Goal: Task Accomplishment & Management: Use online tool/utility

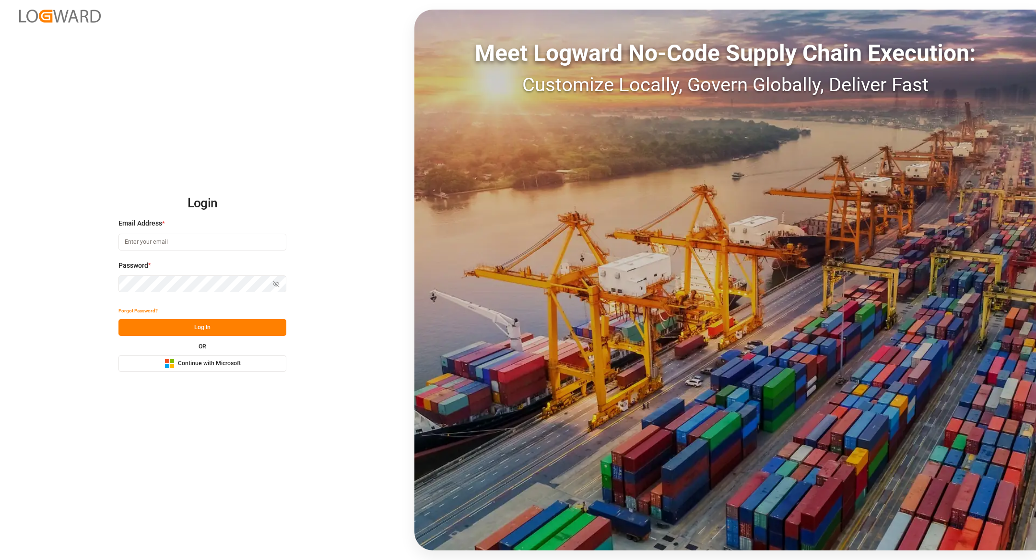
click at [189, 358] on button "Microsoft Logo Continue with Microsoft" at bounding box center [203, 363] width 168 height 17
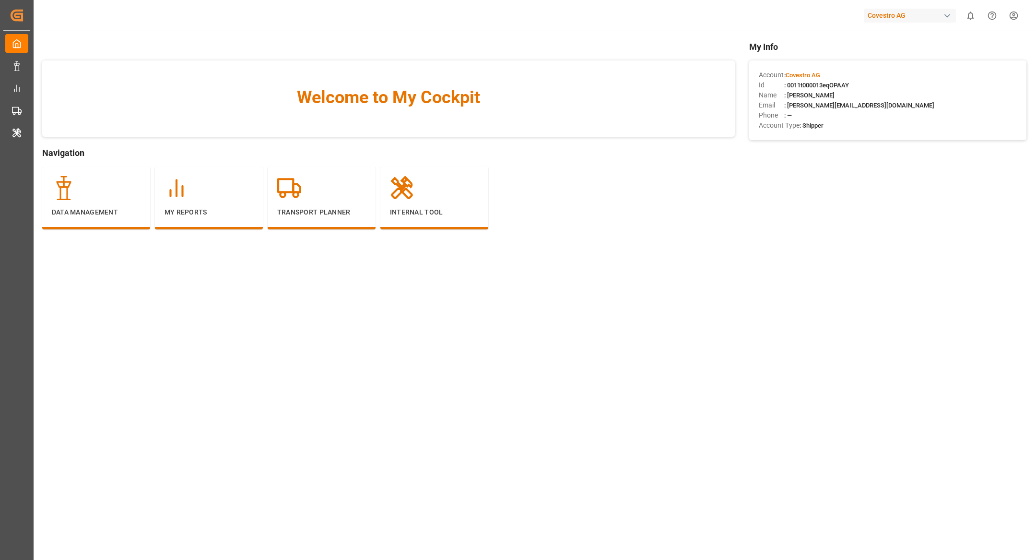
click at [892, 15] on div "Covestro AG" at bounding box center [910, 16] width 92 height 14
type input "lanx"
click at [884, 90] on div "LA LANXESS Deutschland GmbH" at bounding box center [912, 86] width 164 height 20
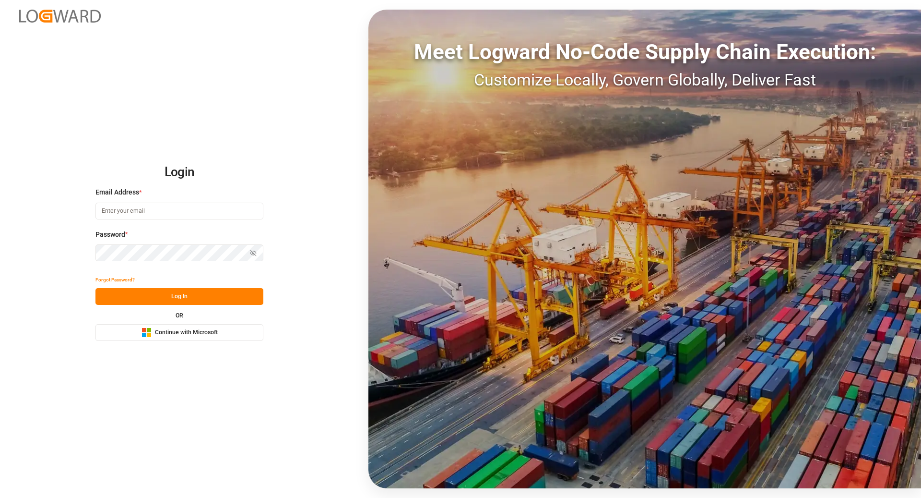
click at [218, 331] on button "Microsoft Logo Continue with Microsoft" at bounding box center [179, 332] width 168 height 17
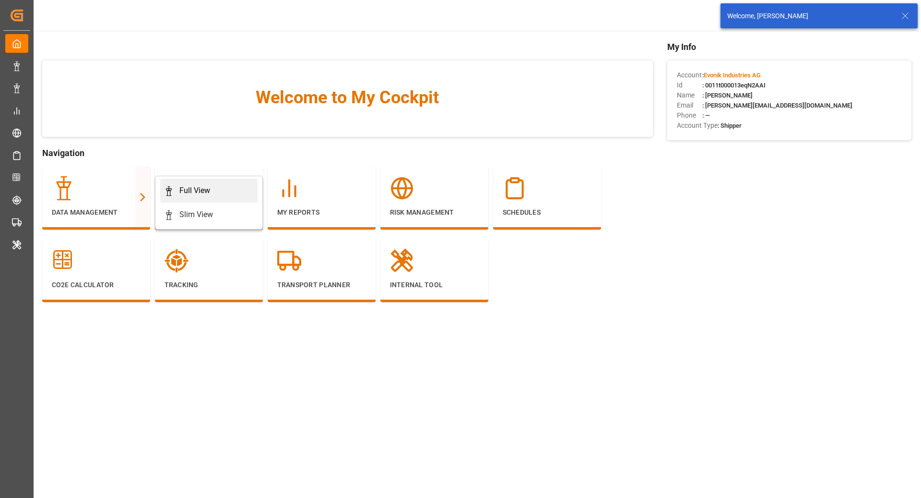
click at [221, 187] on div "Full View" at bounding box center [209, 191] width 90 height 12
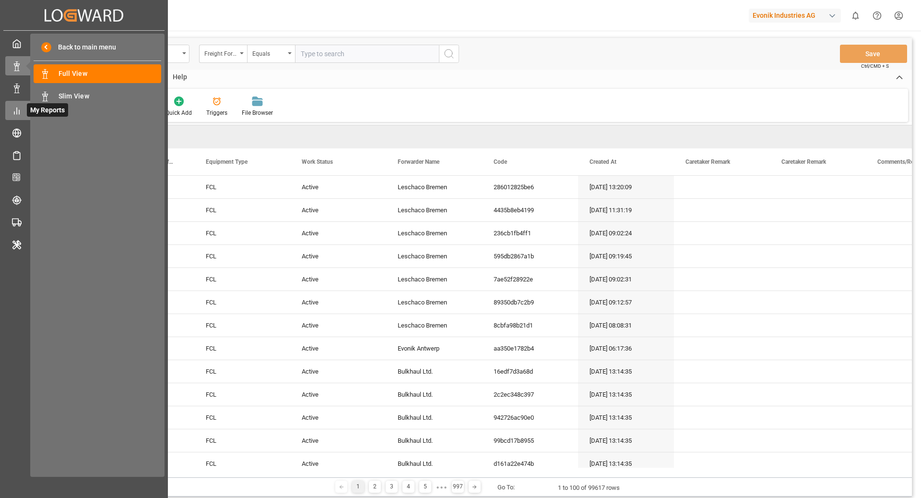
click at [11, 114] on div at bounding box center [13, 111] width 16 height 10
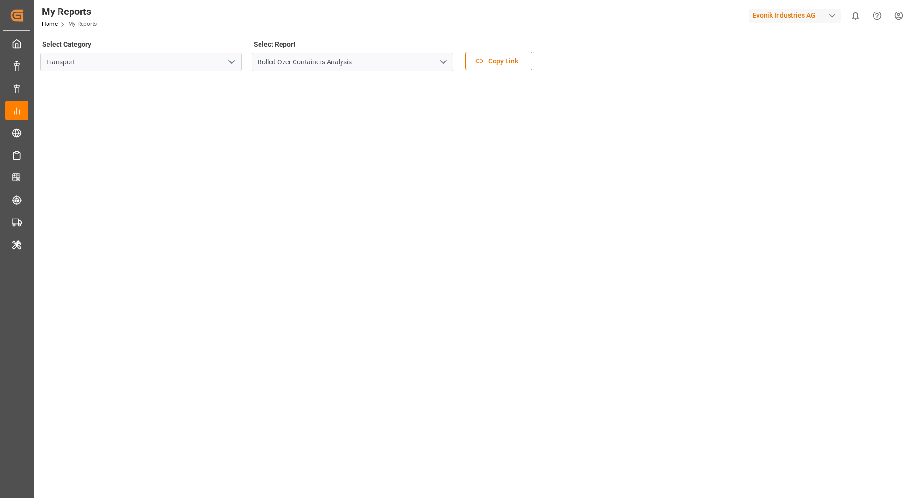
click at [225, 67] on button "open menu" at bounding box center [231, 62] width 14 height 15
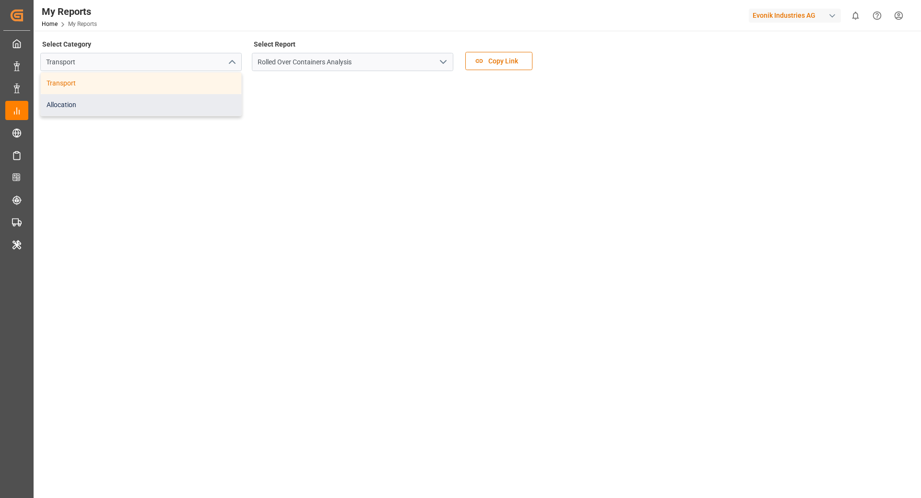
click at [191, 110] on div "Allocation" at bounding box center [141, 105] width 201 height 22
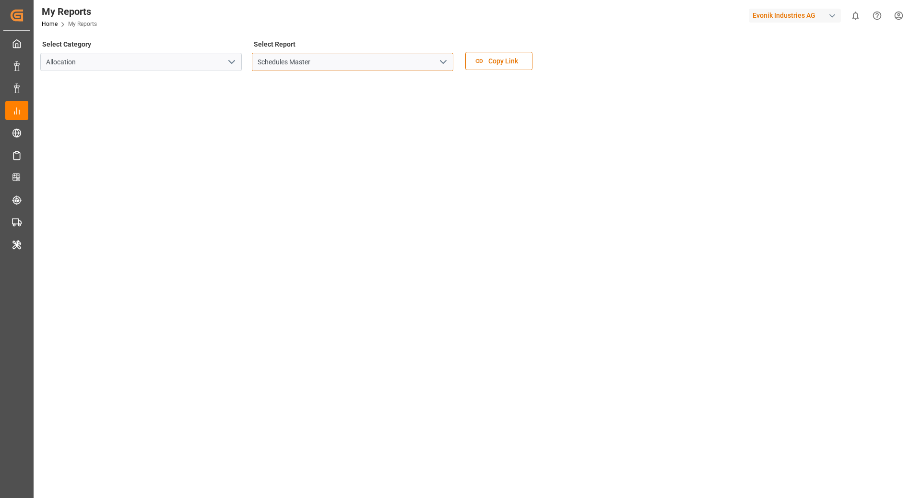
click at [371, 65] on input "Schedules Master" at bounding box center [352, 62] width 201 height 18
click at [438, 66] on icon "open menu" at bounding box center [444, 62] width 12 height 12
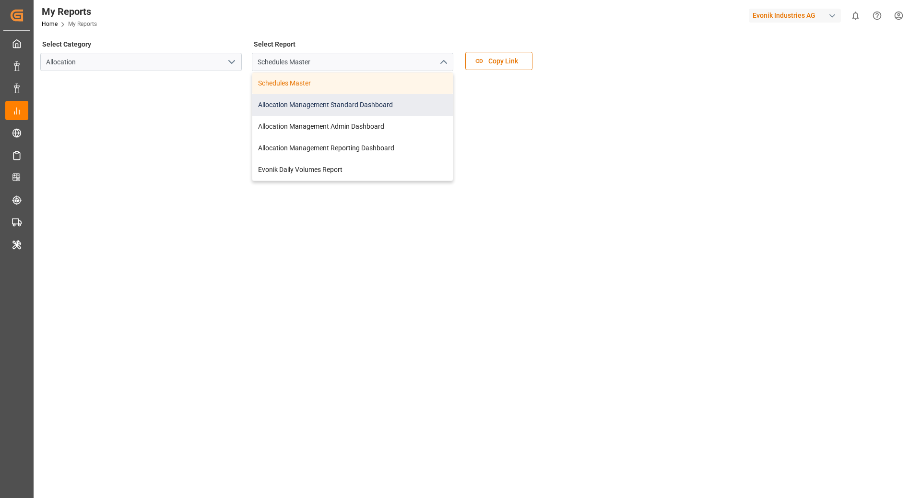
click at [368, 108] on div "Allocation Management Standard Dashboard" at bounding box center [352, 105] width 201 height 22
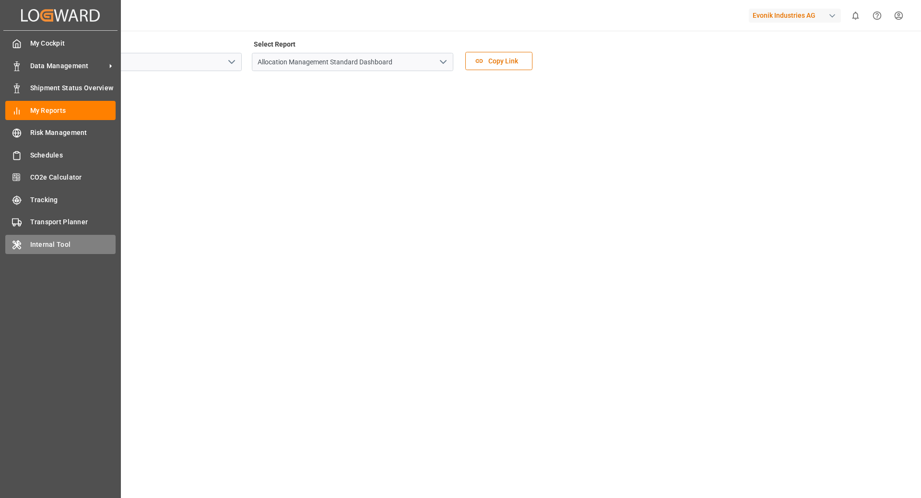
click at [42, 240] on span "Internal Tool" at bounding box center [73, 244] width 86 height 10
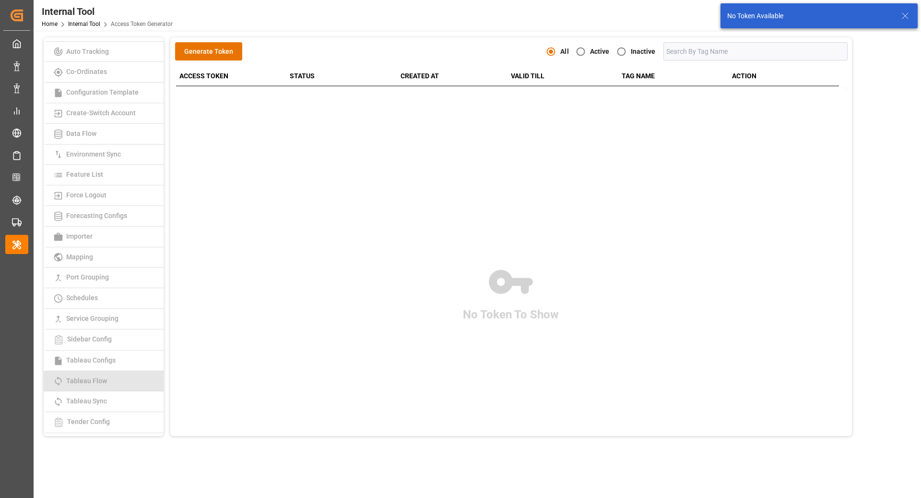
scroll to position [88, 0]
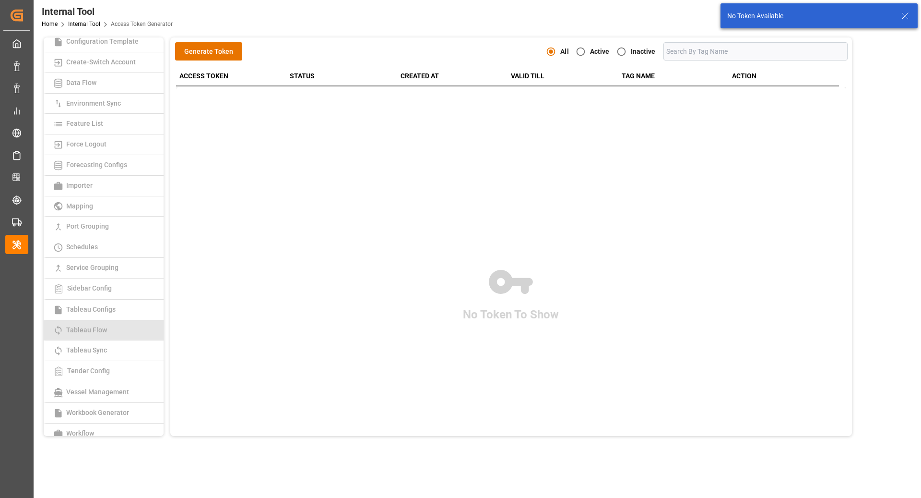
click at [100, 331] on link "Tableau Flow" at bounding box center [104, 330] width 120 height 21
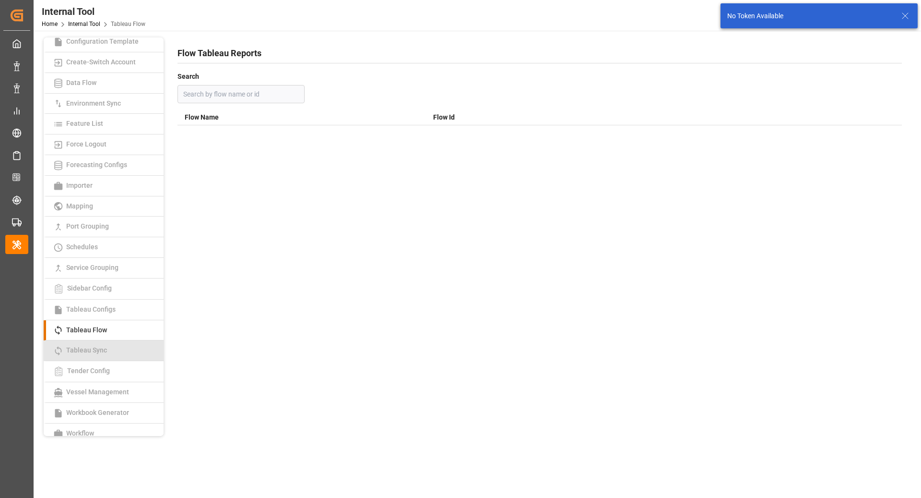
click at [104, 346] on span "Tableau Sync" at bounding box center [86, 350] width 47 height 8
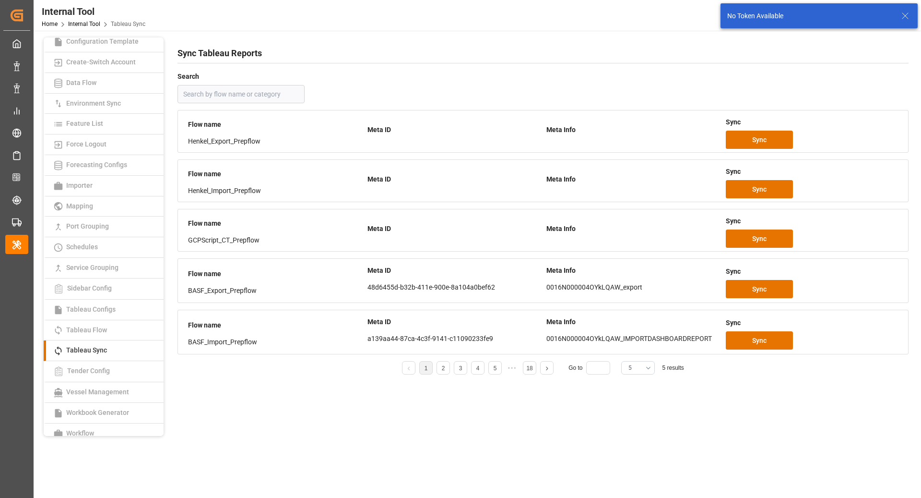
click at [647, 365] on button "5" at bounding box center [638, 367] width 34 height 13
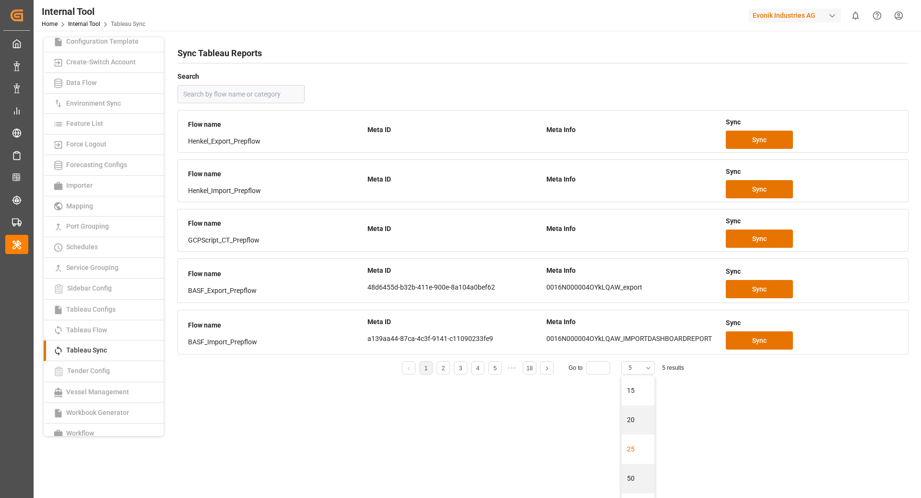
scroll to position [65, 0]
click at [633, 441] on div "25" at bounding box center [638, 442] width 33 height 29
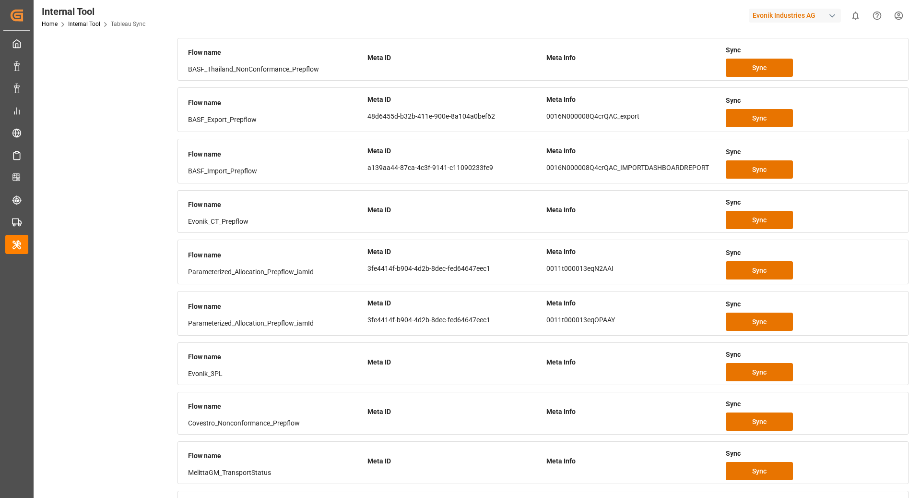
click at [814, 263] on div "Sync" at bounding box center [812, 270] width 173 height 18
click at [759, 267] on span "Sync" at bounding box center [759, 270] width 14 height 10
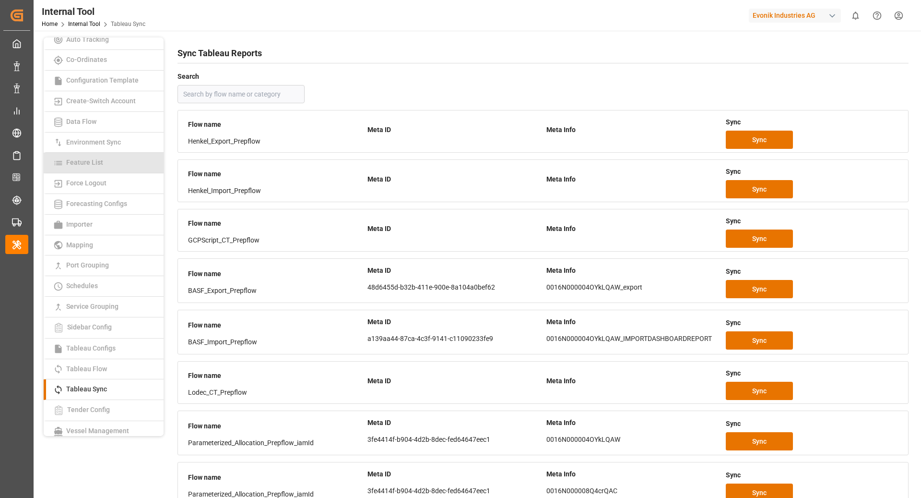
scroll to position [0, 0]
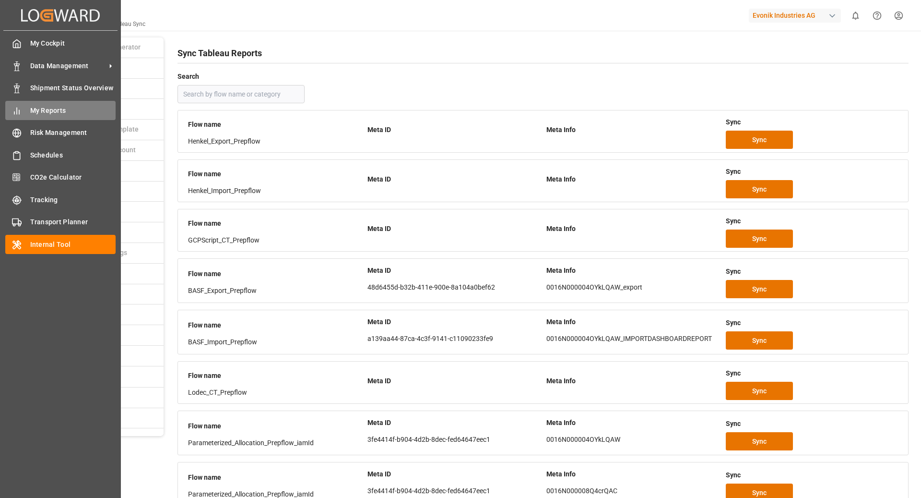
click at [19, 104] on div "My Reports My Reports" at bounding box center [60, 110] width 110 height 19
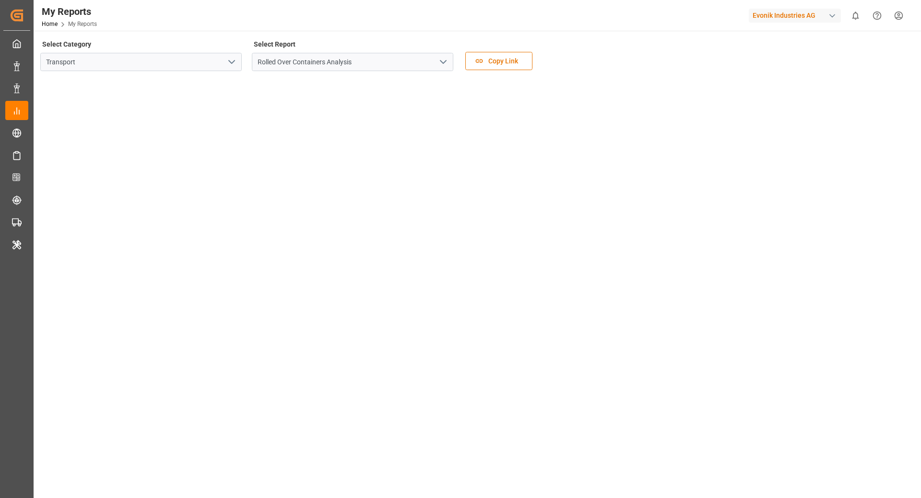
click at [231, 62] on icon "open menu" at bounding box center [232, 62] width 12 height 12
drag, startPoint x: 193, startPoint y: 63, endPoint x: 177, endPoint y: 79, distance: 22.7
click at [193, 63] on input "Transport" at bounding box center [140, 62] width 201 height 18
click at [236, 57] on icon "open menu" at bounding box center [232, 62] width 12 height 12
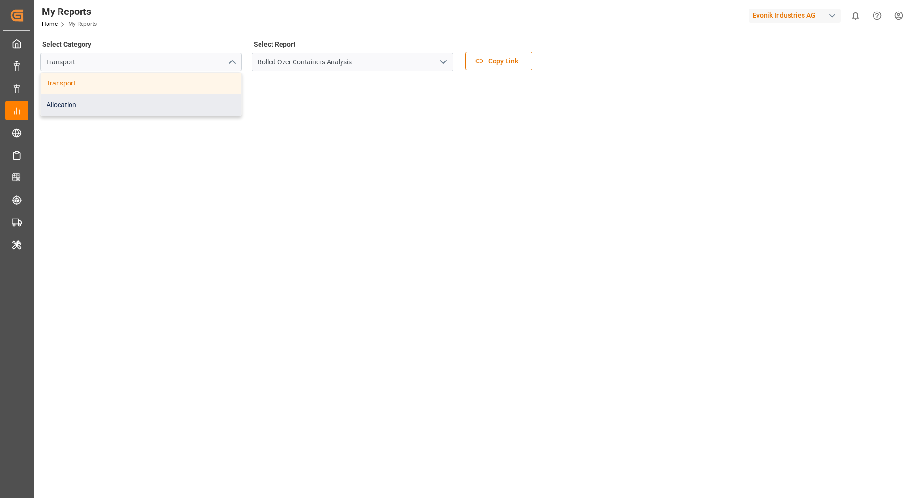
click at [161, 110] on div "Allocation" at bounding box center [141, 105] width 201 height 22
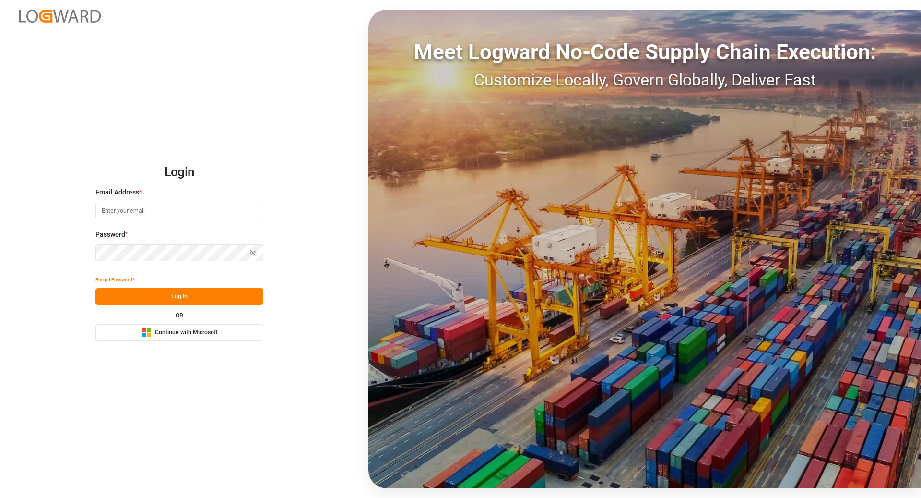
click at [218, 331] on button "Microsoft Logo Continue with Microsoft" at bounding box center [179, 332] width 168 height 17
click at [201, 324] on button "Microsoft Logo Continue with Microsoft" at bounding box center [179, 332] width 168 height 17
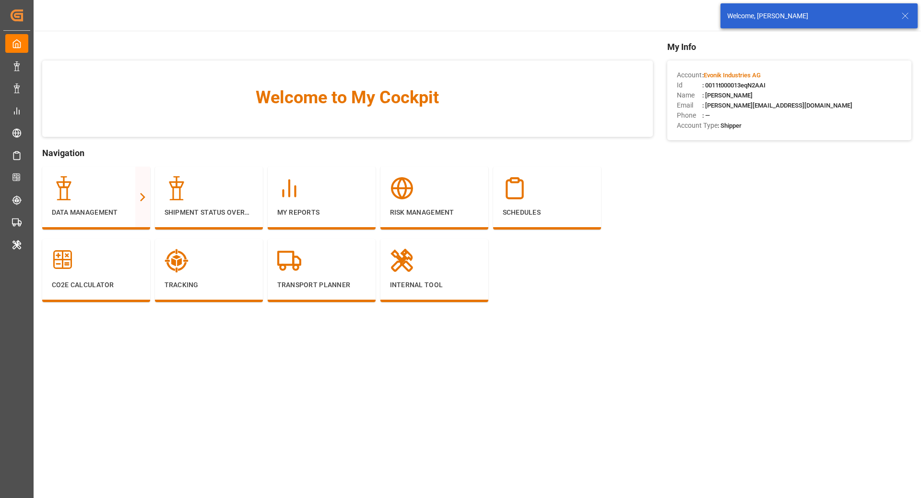
click at [906, 14] on icon at bounding box center [906, 16] width 12 height 12
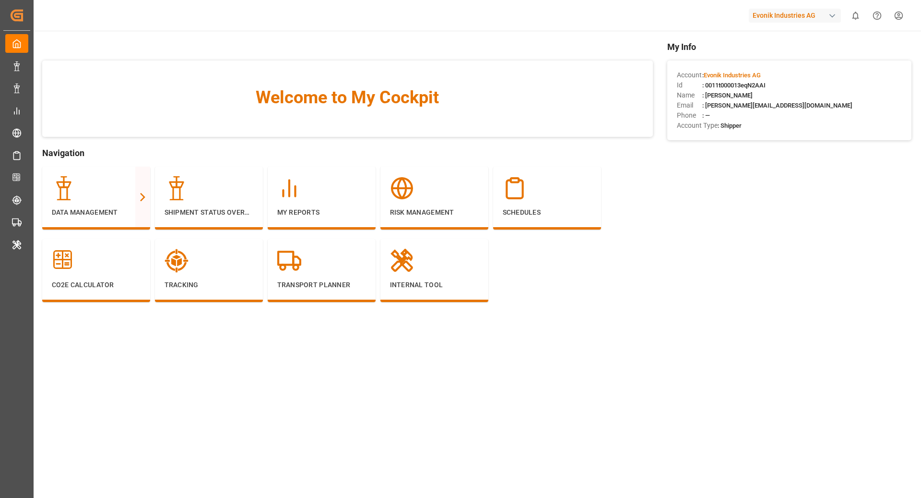
click at [825, 17] on body "Created by potrace 1.15, written by [PERSON_NAME] [DATE]-[DATE] Created by potr…" at bounding box center [460, 249] width 921 height 498
click at [773, 16] on div "Evonik Industries AG" at bounding box center [795, 16] width 92 height 14
type input "lanxe"
click at [774, 77] on div "LA LANXESS Deutschland GmbH" at bounding box center [797, 86] width 164 height 20
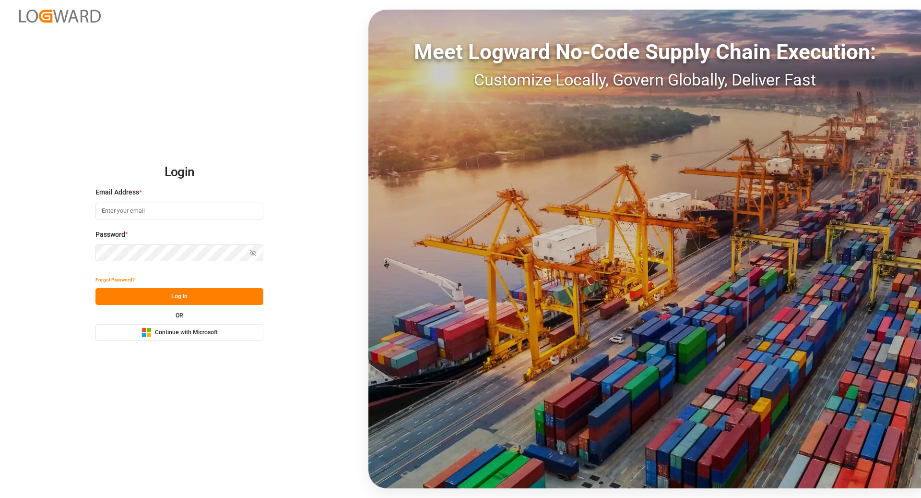
click at [184, 339] on button "Microsoft Logo Continue with Microsoft" at bounding box center [179, 332] width 168 height 17
click at [211, 339] on button "Microsoft Logo Continue with Microsoft" at bounding box center [179, 332] width 168 height 17
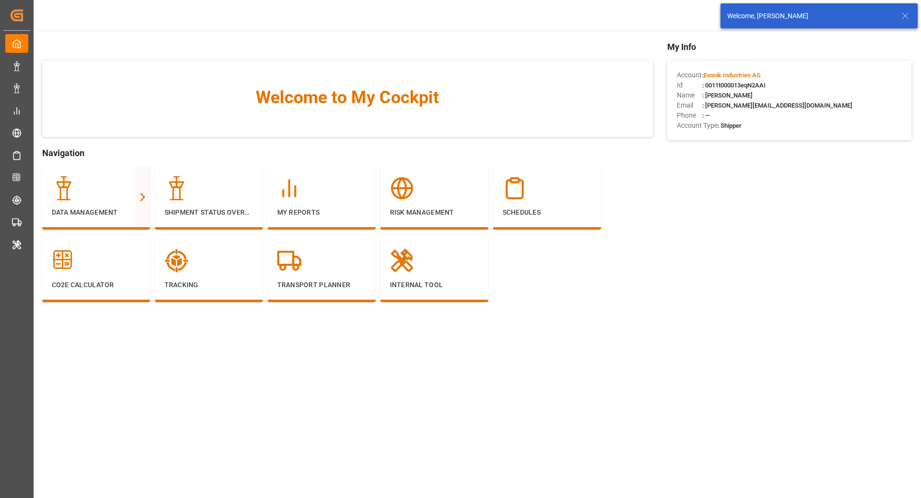
click at [842, 66] on div "Account : Evonik Industries AG Id : 0011t000013eqN2AAI Name : Ruchika Prithwani…" at bounding box center [789, 100] width 244 height 80
click at [906, 17] on line at bounding box center [905, 16] width 6 height 6
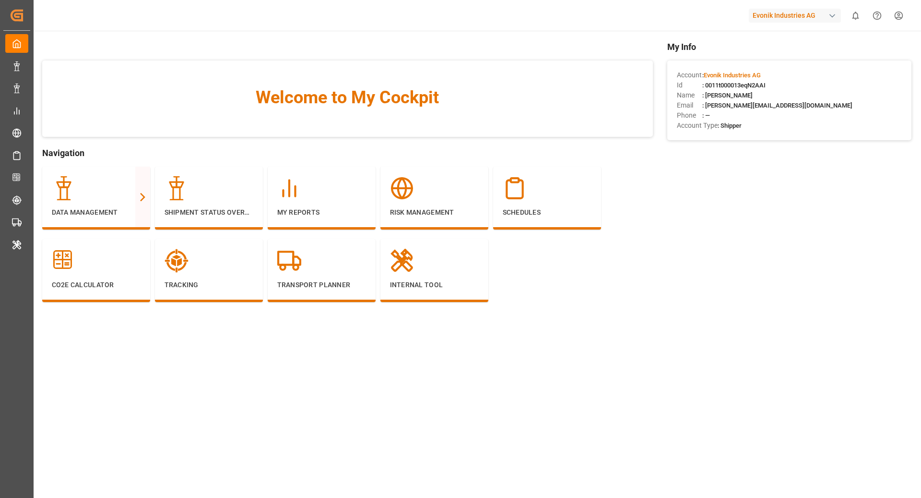
click at [735, 83] on span ": 0011t000013eqN2AAI" at bounding box center [733, 85] width 63 height 7
copy span "0011t000013eqN2AAI"
click at [790, 14] on div "Evonik Industries AG" at bounding box center [795, 16] width 92 height 14
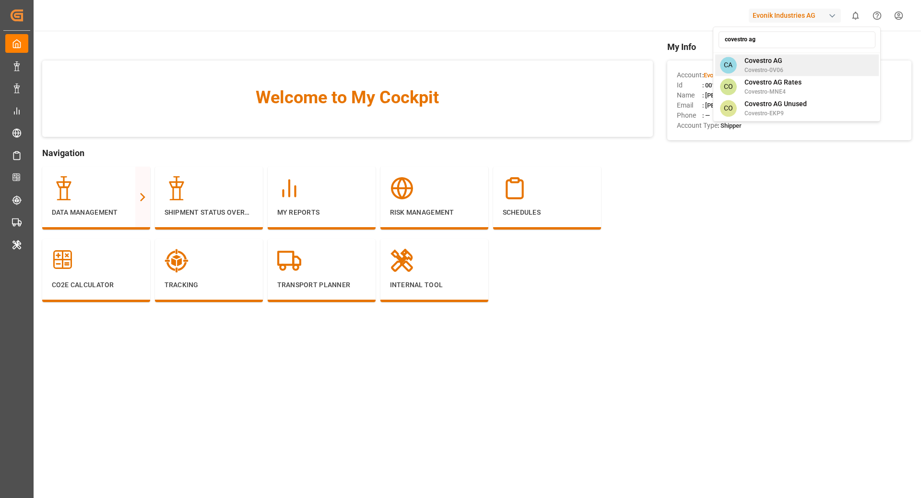
type input "covestro ag"
click at [765, 69] on span "Covestro-0V06" at bounding box center [764, 70] width 39 height 9
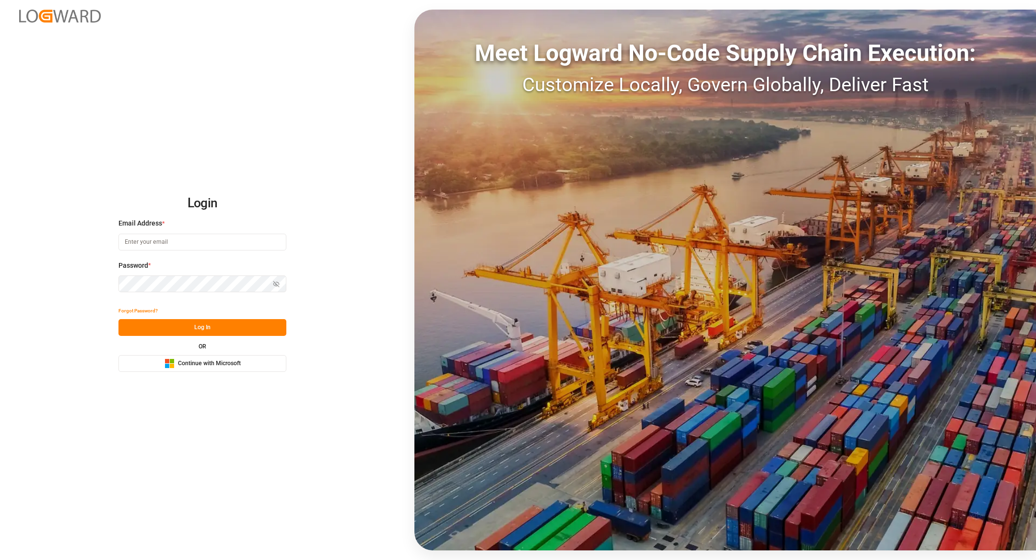
click at [215, 358] on div "Microsoft Logo Continue with Microsoft" at bounding box center [203, 363] width 76 height 10
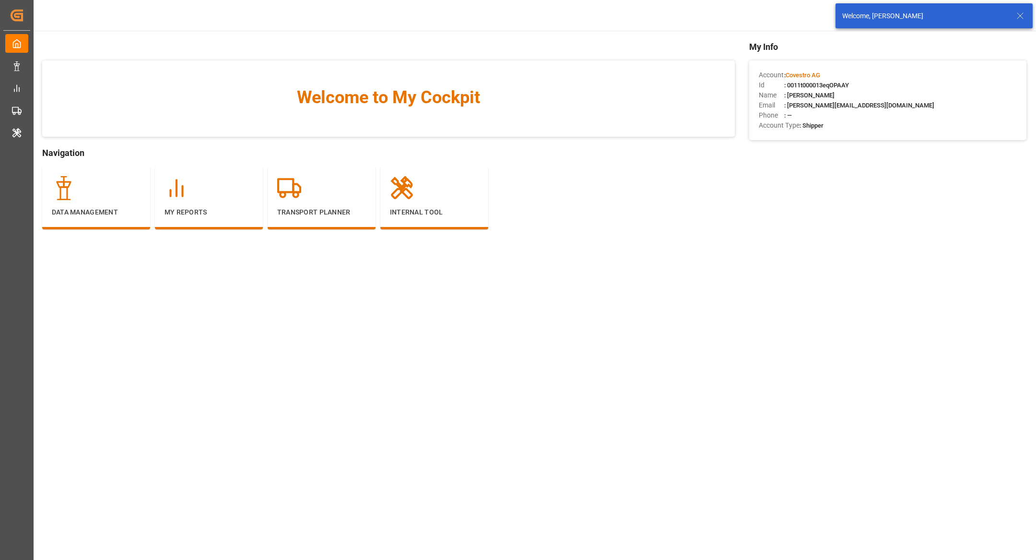
click at [1021, 13] on icon at bounding box center [1021, 16] width 12 height 12
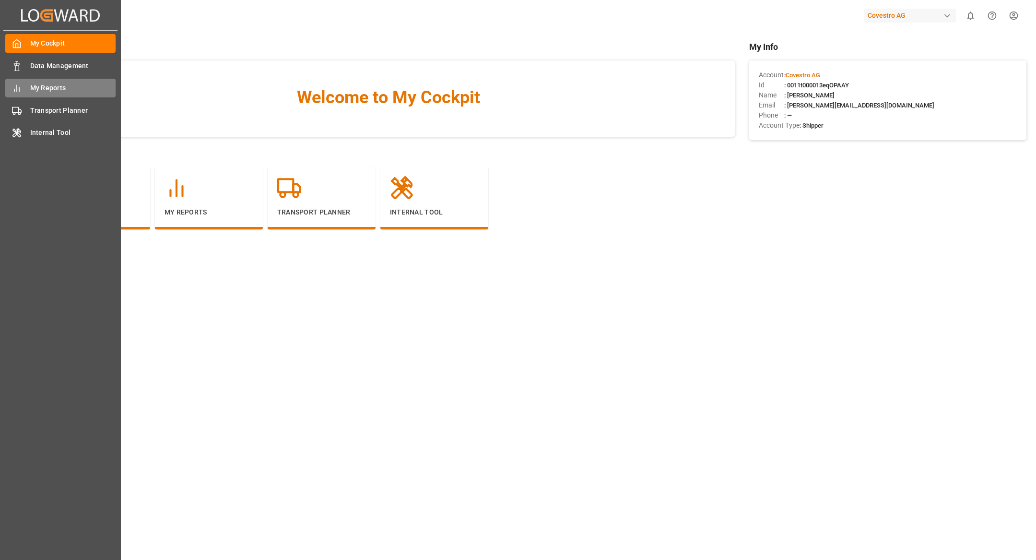
click at [44, 89] on span "My Reports" at bounding box center [73, 88] width 86 height 10
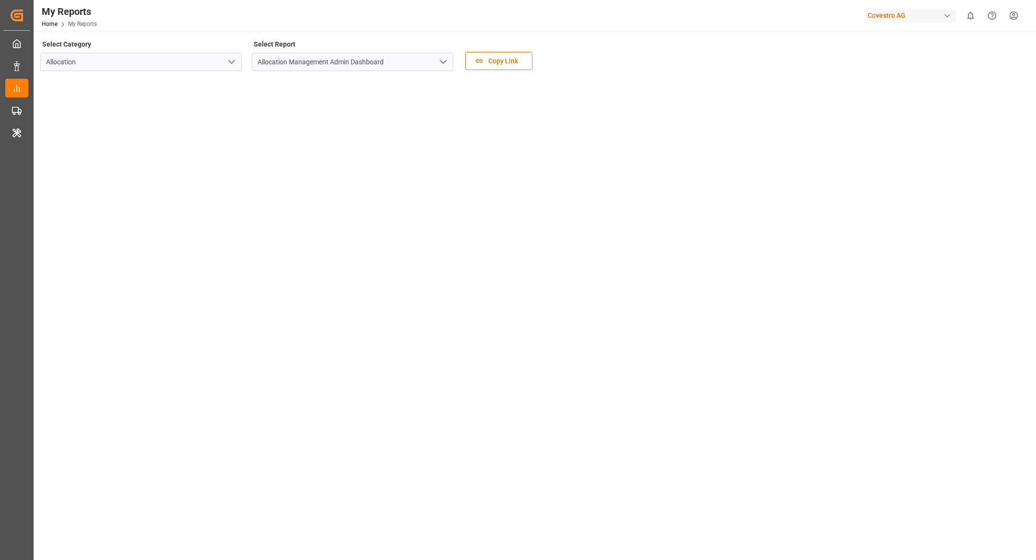
click at [442, 63] on icon "open menu" at bounding box center [444, 62] width 12 height 12
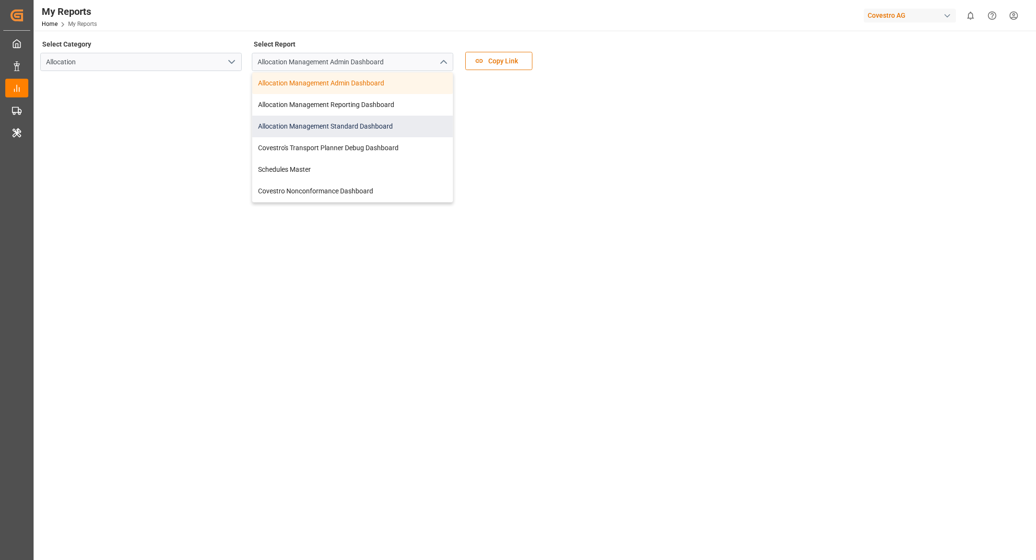
click at [387, 124] on div "Allocation Management Standard Dashboard" at bounding box center [352, 127] width 201 height 22
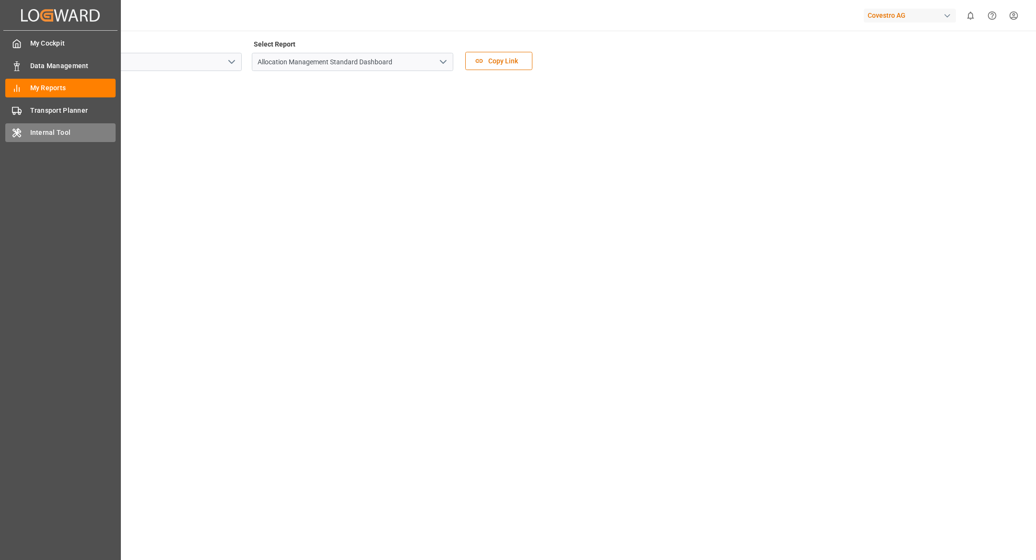
click at [76, 128] on span "Internal Tool" at bounding box center [73, 133] width 86 height 10
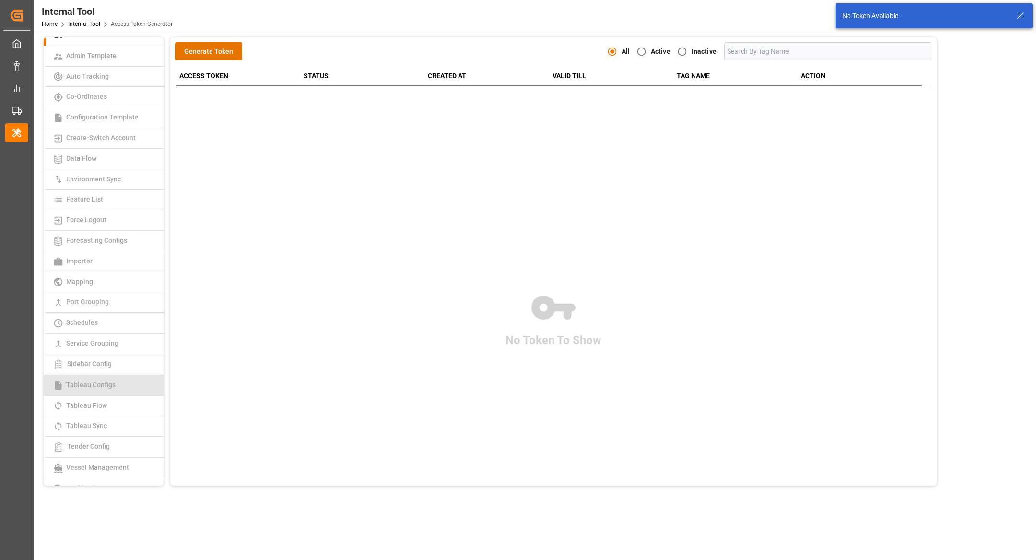
scroll to position [43, 0]
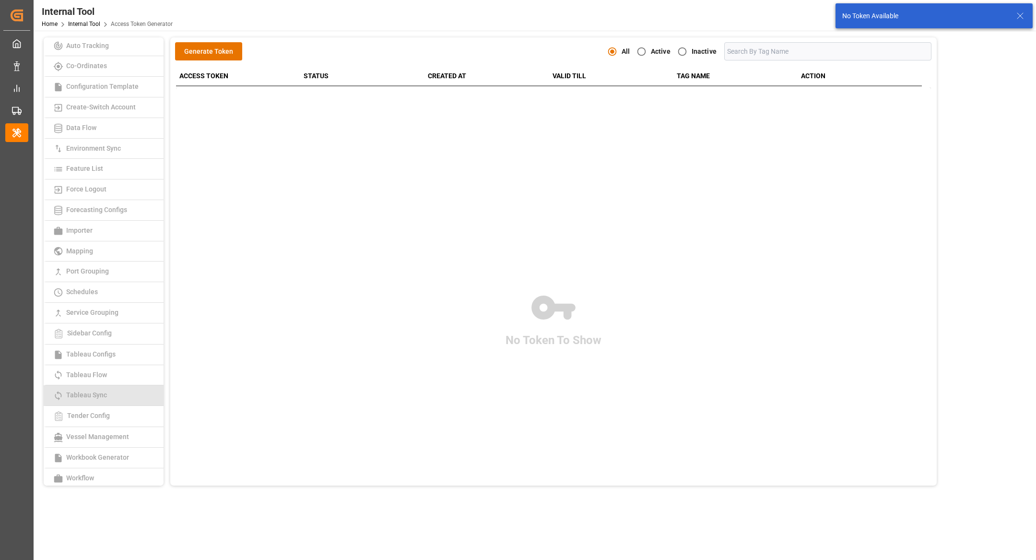
click at [122, 390] on link "Tableau Sync" at bounding box center [104, 395] width 120 height 21
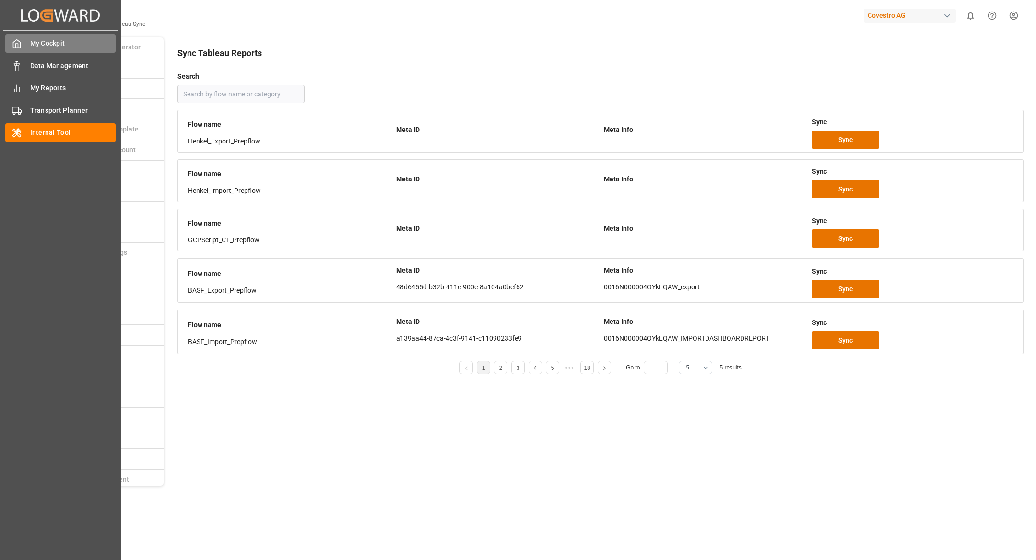
click at [21, 44] on icon at bounding box center [17, 44] width 10 height 10
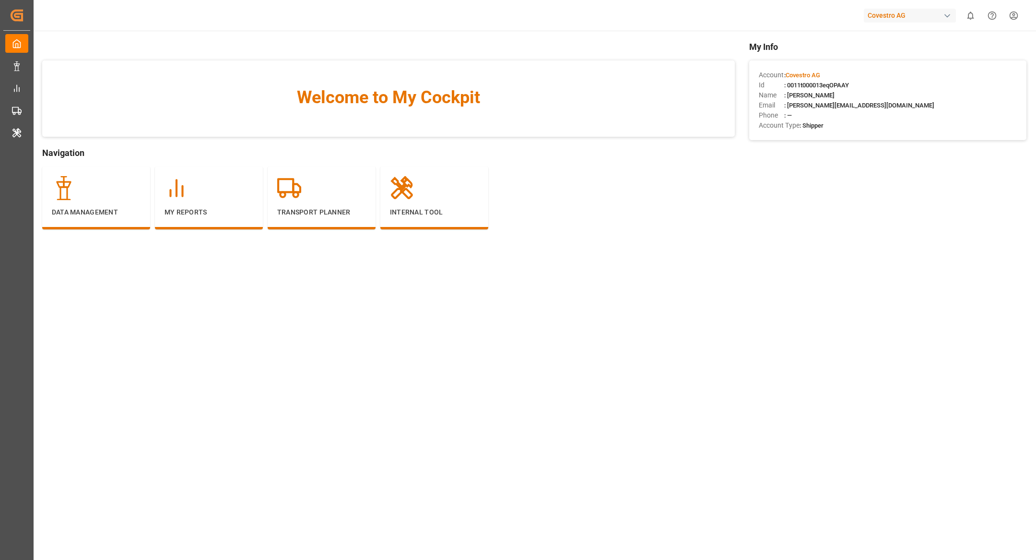
click at [853, 85] on div "Id : 0011t000013eqOPAAY" at bounding box center [888, 85] width 258 height 10
click at [833, 85] on span ": 0011t000013eqOPAAY" at bounding box center [816, 85] width 65 height 7
copy span "0011t000013eqOPAAY"
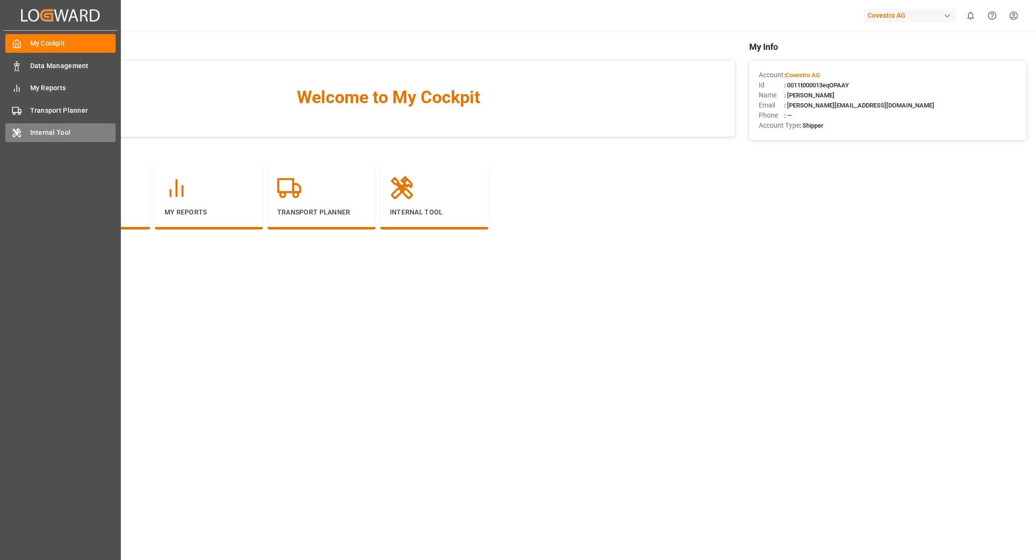
click at [44, 128] on span "Internal Tool" at bounding box center [73, 133] width 86 height 10
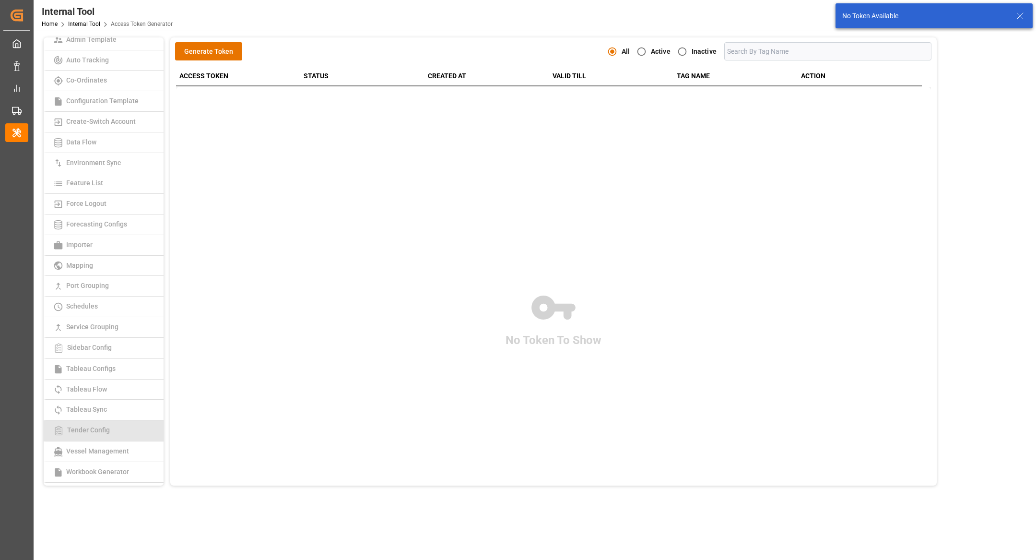
scroll to position [43, 0]
click at [110, 389] on link "Tableau Sync" at bounding box center [104, 395] width 120 height 21
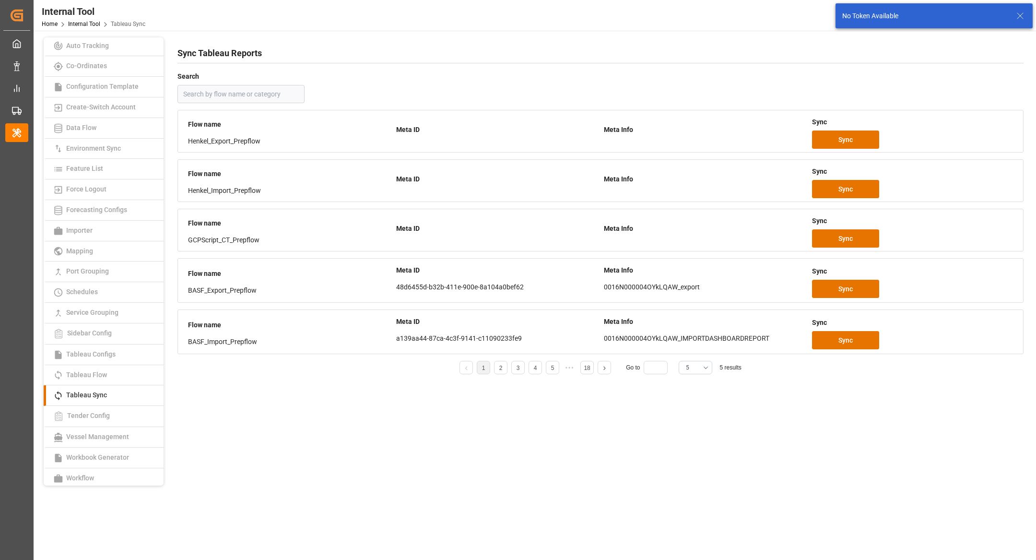
drag, startPoint x: 1013, startPoint y: 16, endPoint x: 1005, endPoint y: 50, distance: 35.1
click at [1013, 16] on div "No Token Available" at bounding box center [928, 16] width 172 height 10
click at [697, 367] on button "5" at bounding box center [696, 367] width 34 height 13
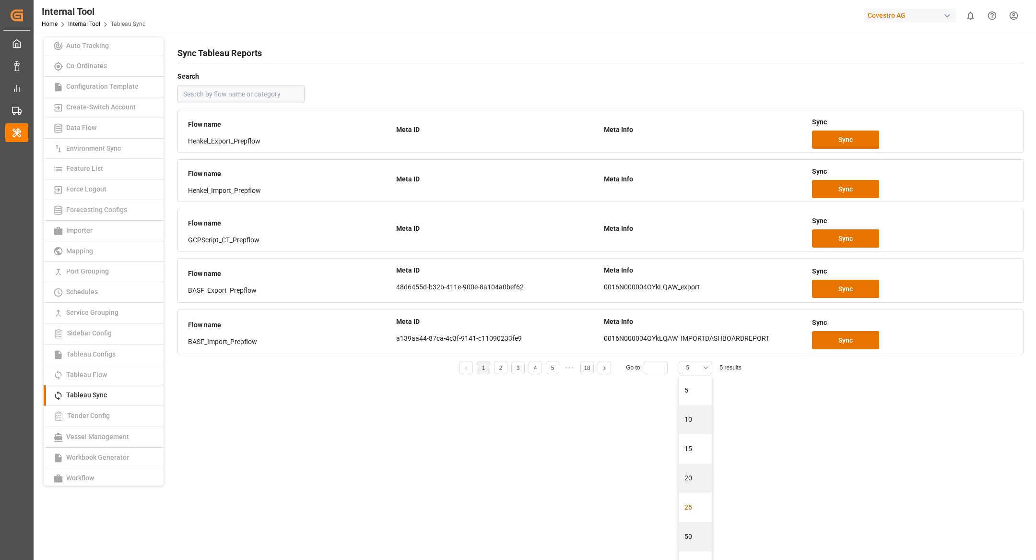
scroll to position [40, 0]
click at [687, 473] on div "25" at bounding box center [695, 467] width 33 height 29
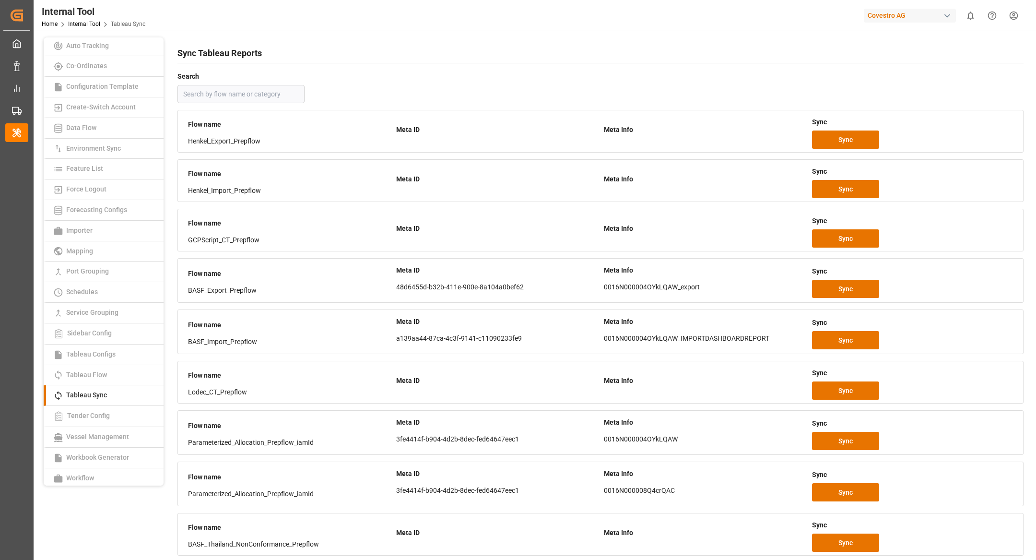
scroll to position [496, 0]
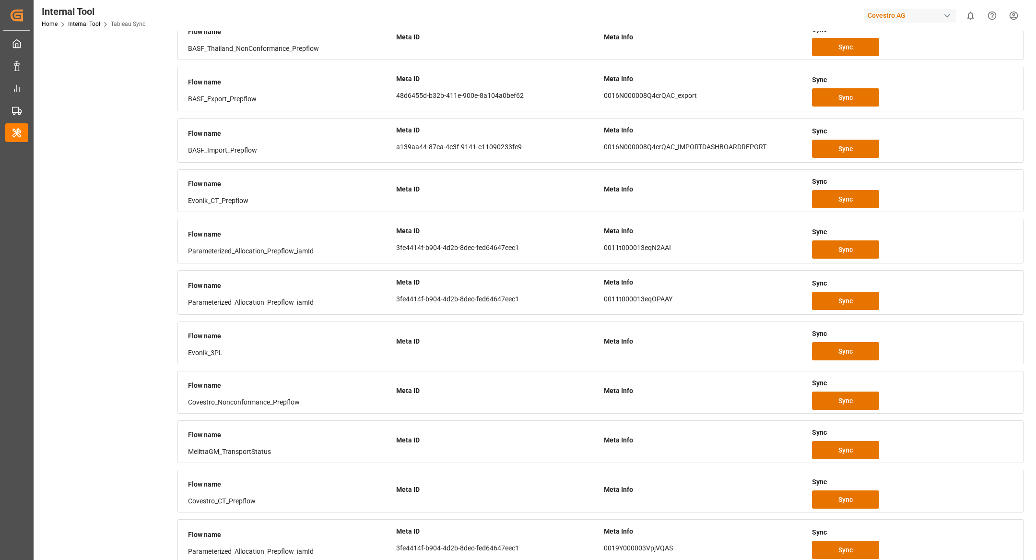
click at [928, 280] on div "Sync" at bounding box center [912, 283] width 201 height 17
click at [831, 296] on button "Sync" at bounding box center [845, 301] width 67 height 18
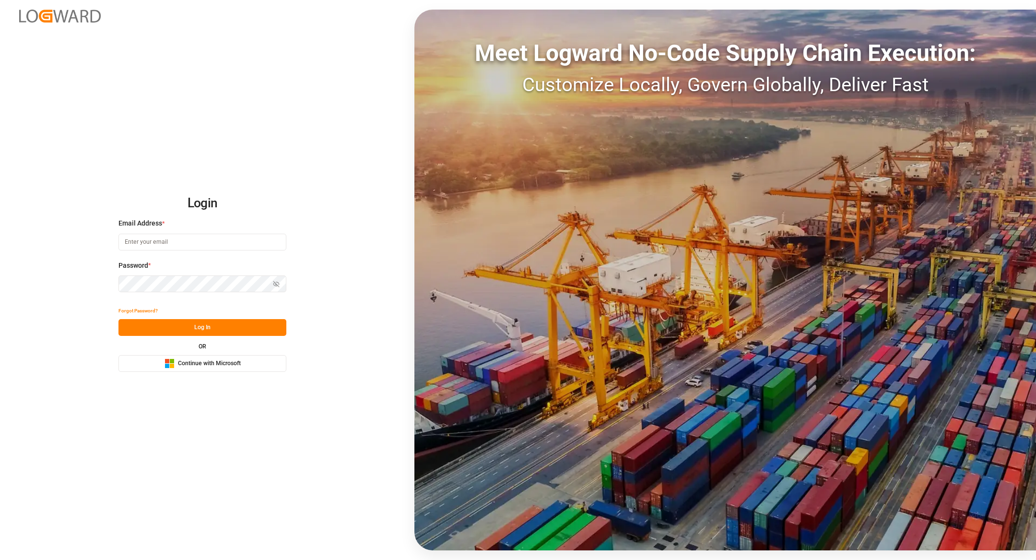
click at [256, 370] on button "Microsoft Logo Continue with Microsoft" at bounding box center [203, 363] width 168 height 17
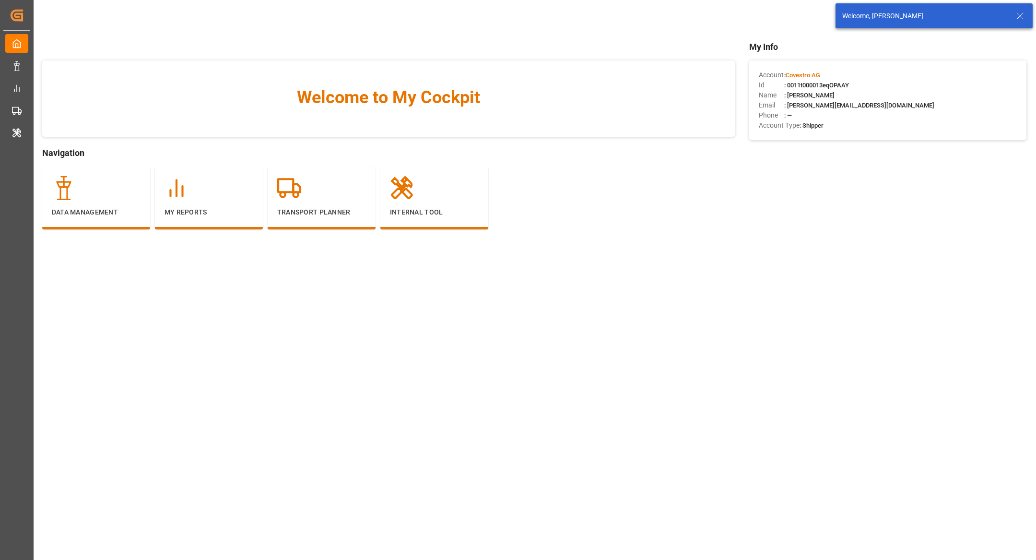
click at [1020, 18] on icon at bounding box center [1021, 16] width 12 height 12
click at [907, 14] on div "Covestro AG" at bounding box center [910, 16] width 92 height 14
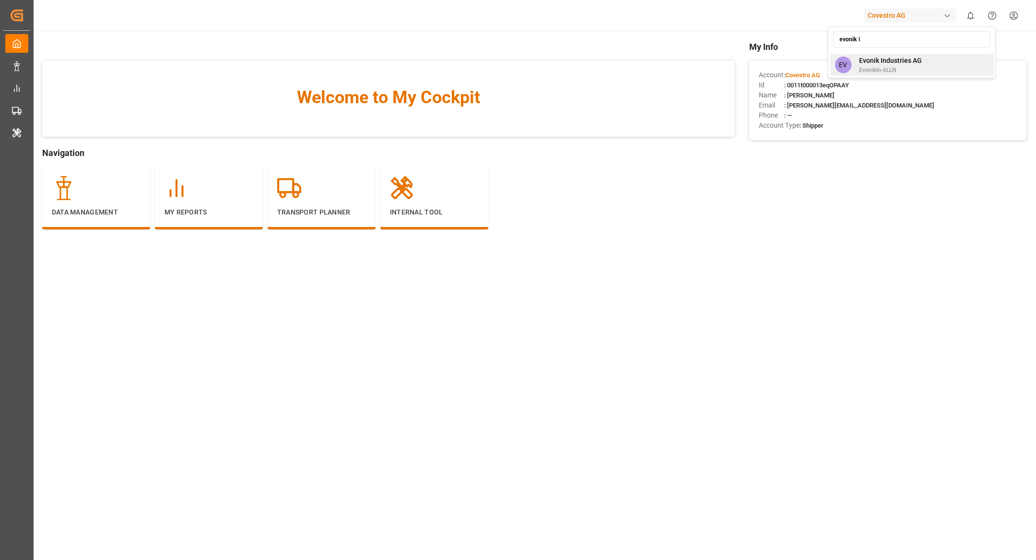
type input "evonik i"
click at [860, 74] on div "EV Evonik Industries AG EvonikIn-6LLN" at bounding box center [912, 65] width 164 height 22
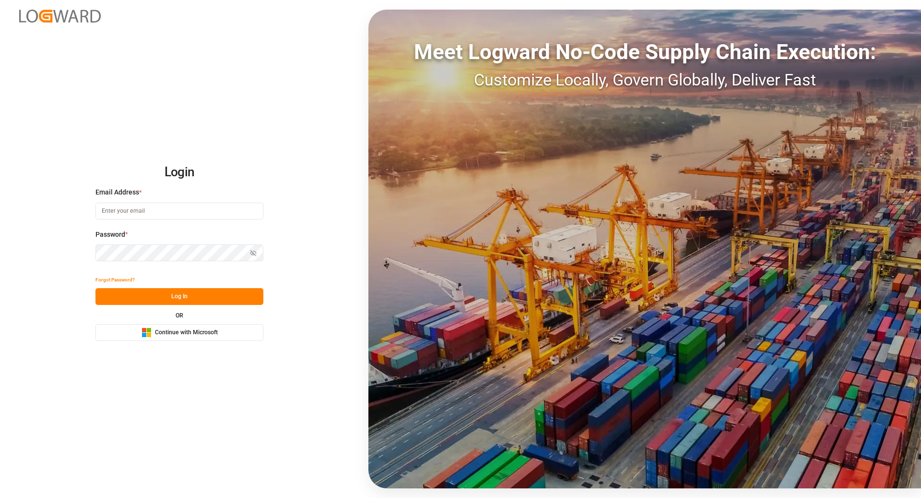
click at [176, 342] on div "Login Email Address * Password * Show password Forgot Password? Log In OR Micro…" at bounding box center [460, 249] width 921 height 498
click at [174, 331] on span "Continue with Microsoft" at bounding box center [186, 332] width 63 height 9
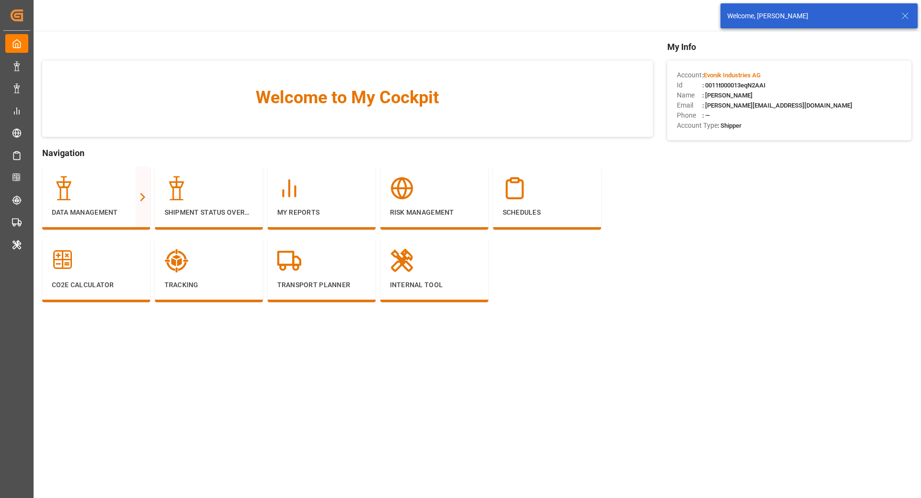
click at [905, 13] on icon at bounding box center [906, 16] width 12 height 12
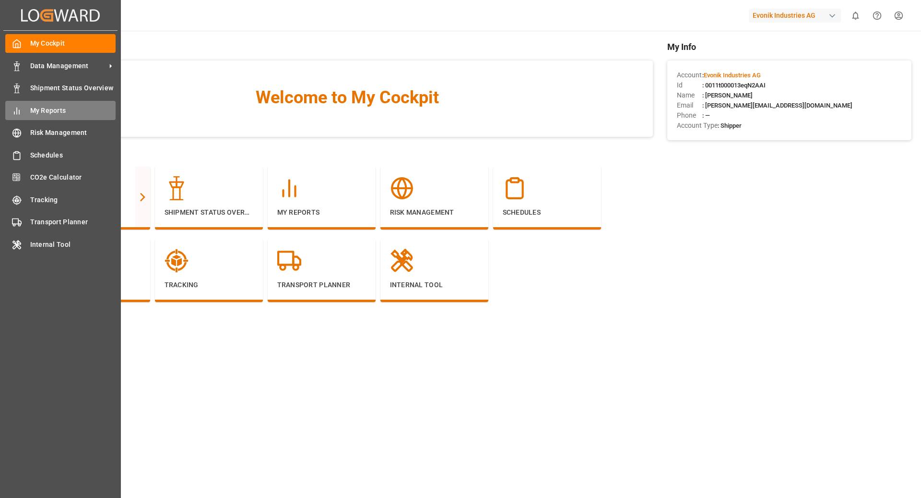
click at [72, 116] on div "My Reports My Reports" at bounding box center [60, 110] width 110 height 19
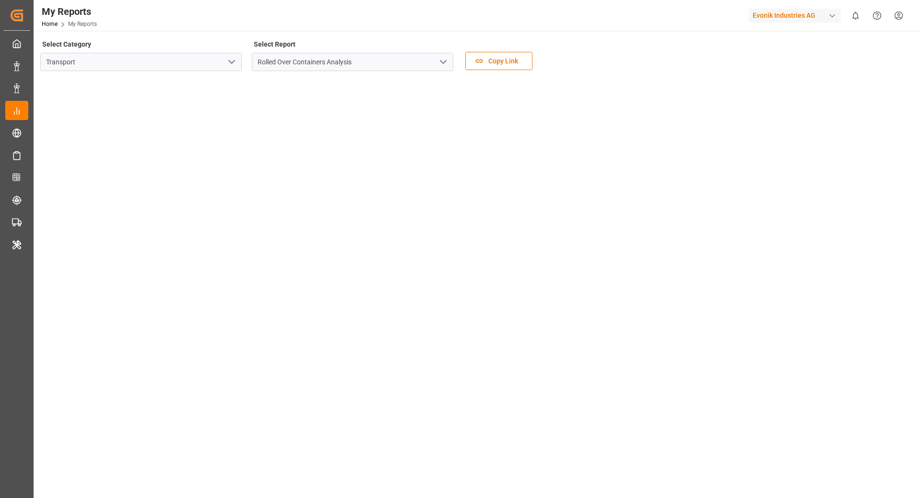
click at [233, 63] on icon "open menu" at bounding box center [232, 62] width 12 height 12
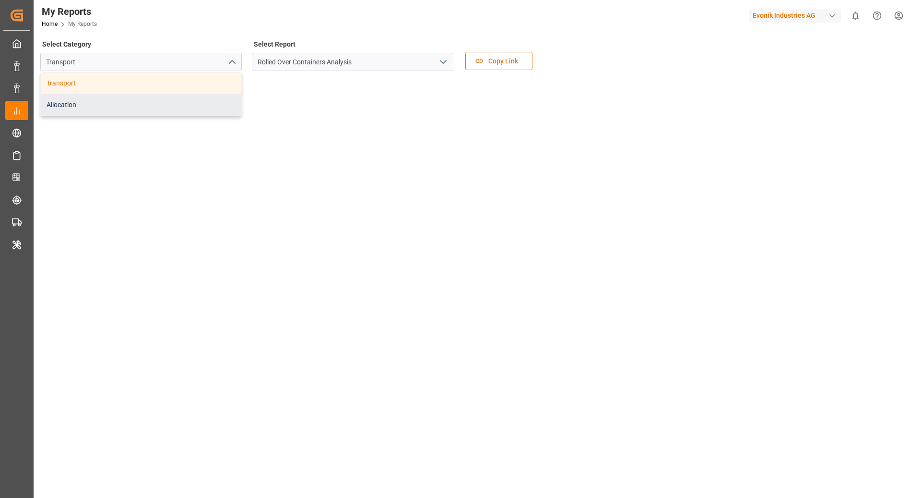
click at [203, 106] on div "Allocation" at bounding box center [141, 105] width 201 height 22
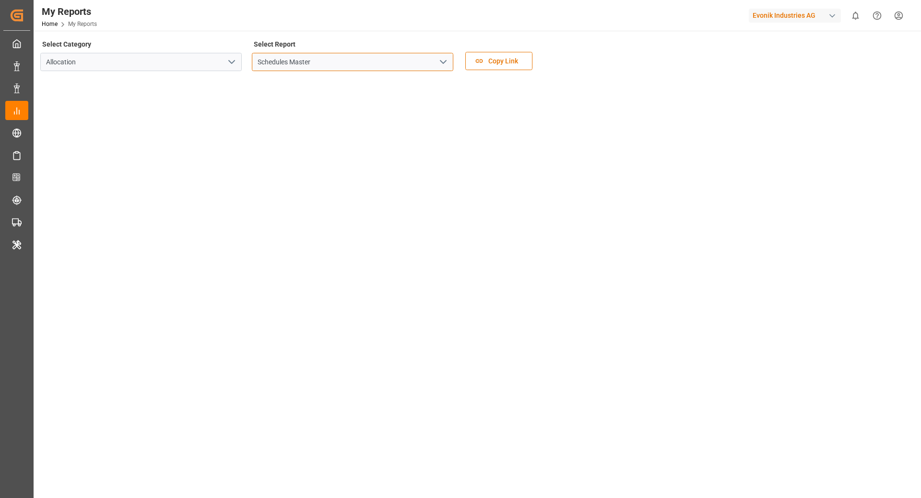
drag, startPoint x: 379, startPoint y: 65, endPoint x: 439, endPoint y: 59, distance: 60.8
click at [379, 65] on input "Schedules Master" at bounding box center [352, 62] width 201 height 18
click at [442, 58] on icon "open menu" at bounding box center [444, 62] width 12 height 12
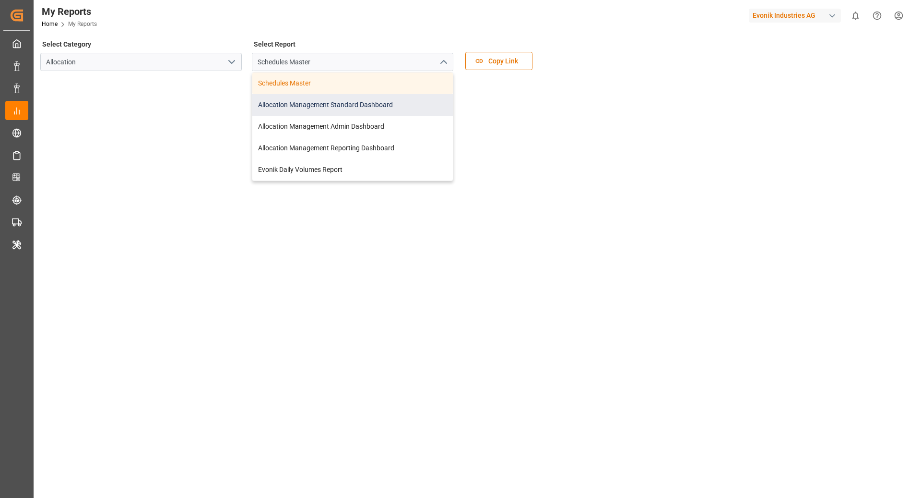
click at [386, 103] on div "Allocation Management Standard Dashboard" at bounding box center [352, 105] width 201 height 22
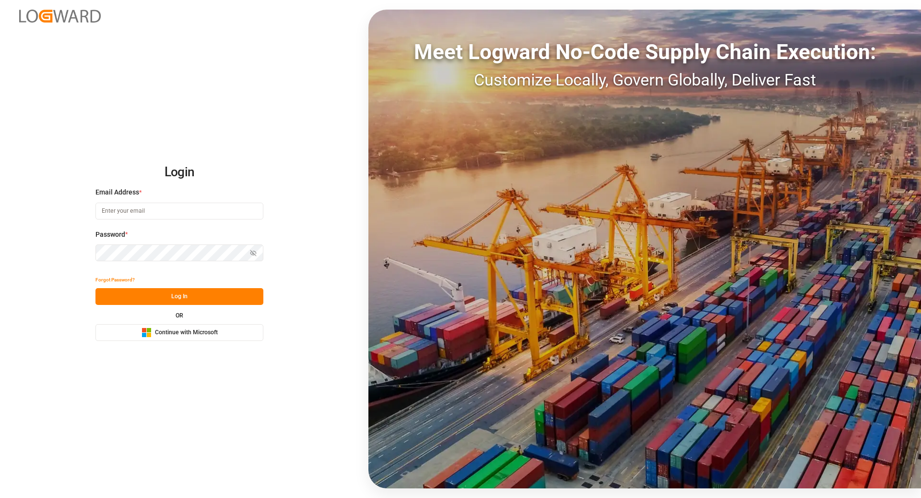
click at [185, 332] on span "Continue with Microsoft" at bounding box center [186, 332] width 63 height 9
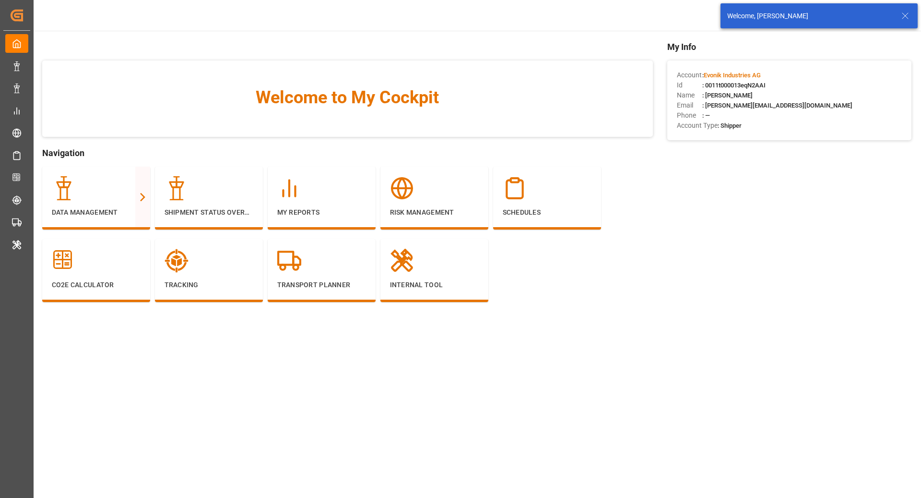
click at [907, 17] on icon at bounding box center [906, 16] width 12 height 12
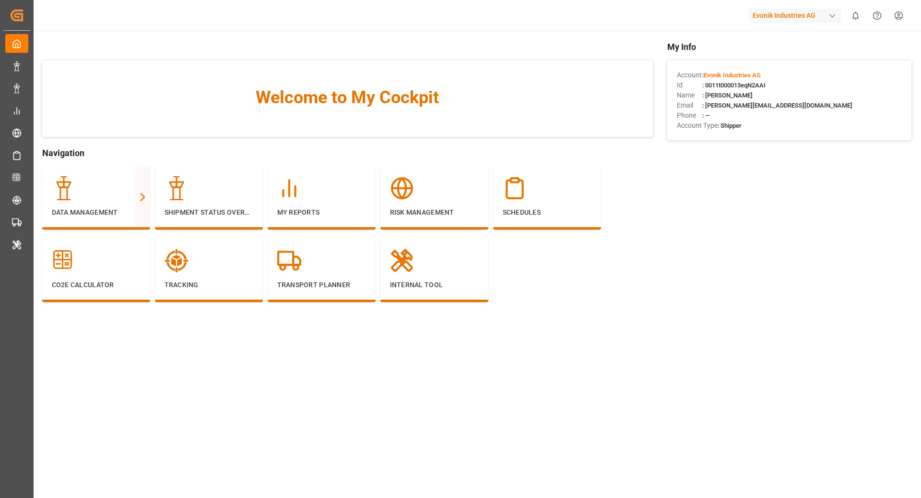
click at [805, 16] on div "Evonik Industries AG" at bounding box center [795, 16] width 92 height 14
type input "lanx"
click at [783, 78] on div "LA LANXESS Deutschland GmbH" at bounding box center [797, 86] width 164 height 20
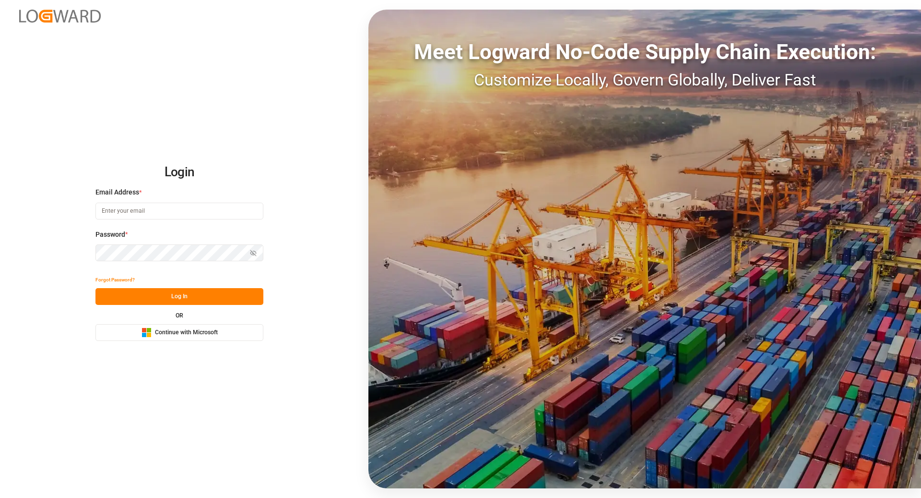
click at [224, 323] on div "OR Microsoft Logo Continue with Microsoft" at bounding box center [179, 326] width 168 height 28
click at [209, 334] on span "Continue with Microsoft" at bounding box center [186, 332] width 63 height 9
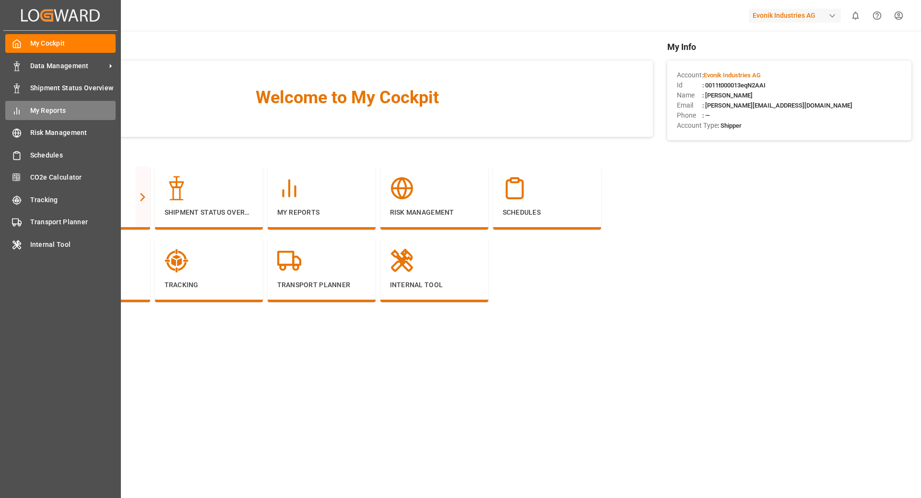
click at [31, 106] on span "My Reports" at bounding box center [73, 111] width 86 height 10
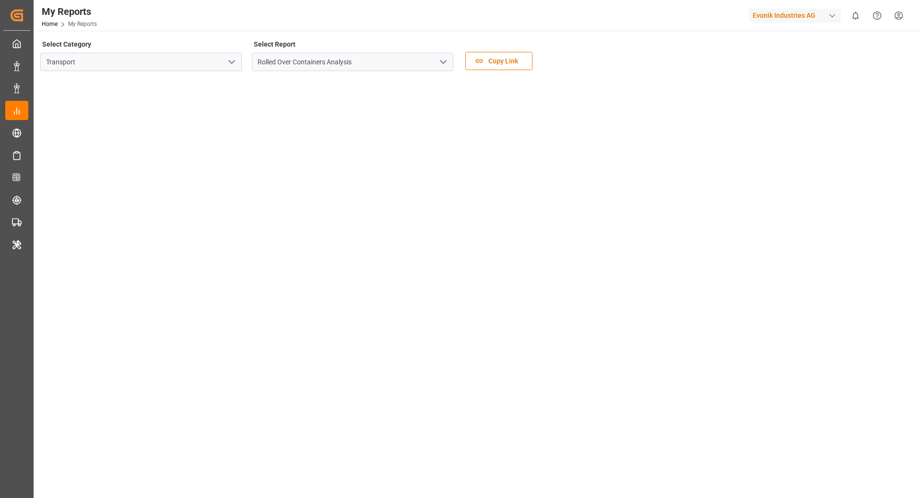
click at [237, 59] on icon "open menu" at bounding box center [232, 62] width 12 height 12
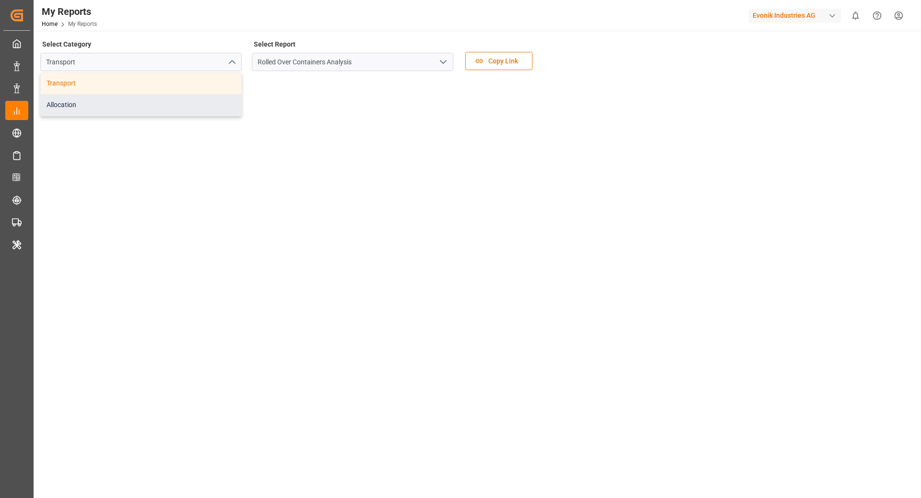
click at [198, 103] on div "Allocation" at bounding box center [141, 105] width 201 height 22
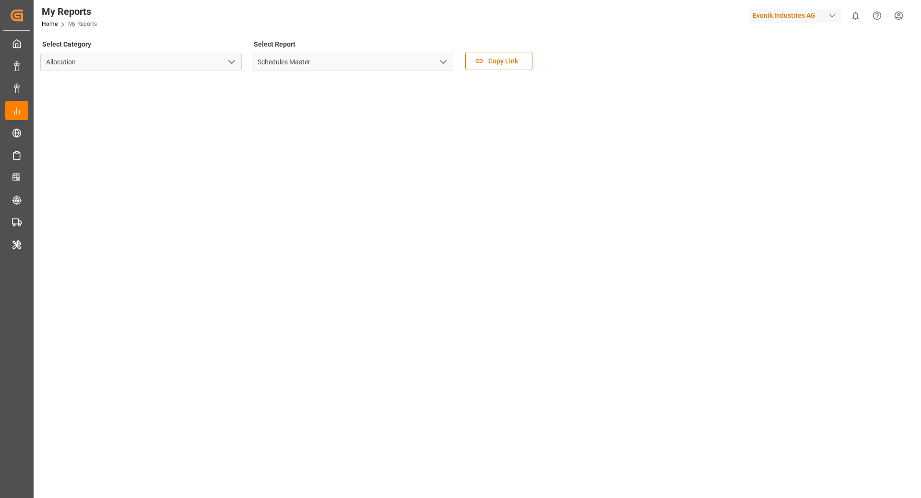
click at [447, 63] on icon "open menu" at bounding box center [444, 62] width 12 height 12
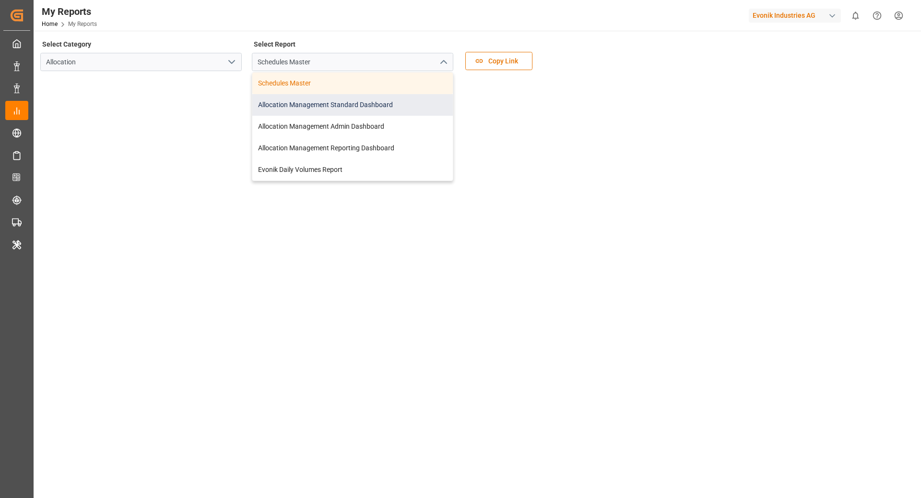
click at [391, 113] on div "Allocation Management Standard Dashboard" at bounding box center [352, 105] width 201 height 22
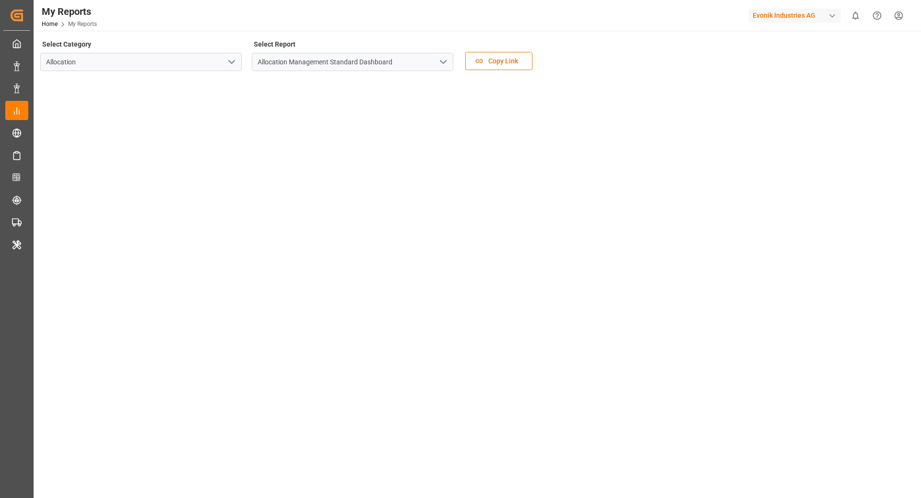
click at [790, 16] on div "Evonik Industries AG" at bounding box center [795, 16] width 92 height 14
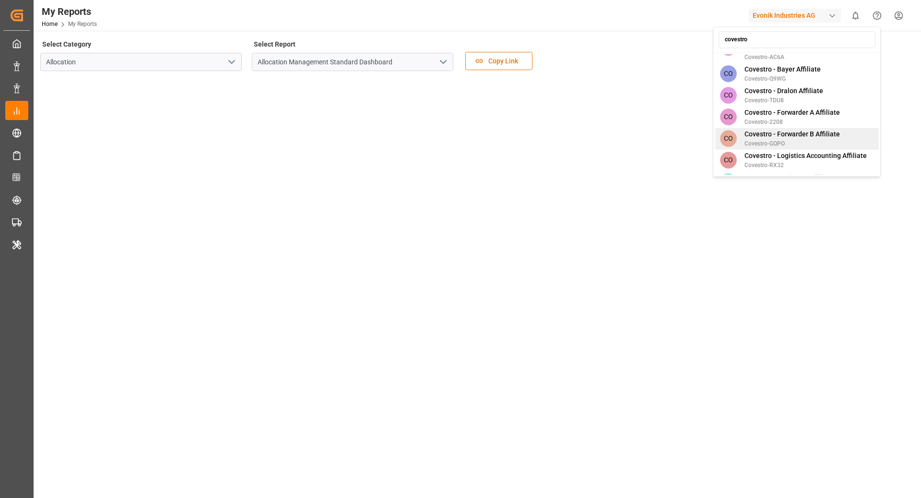
scroll to position [87, 0]
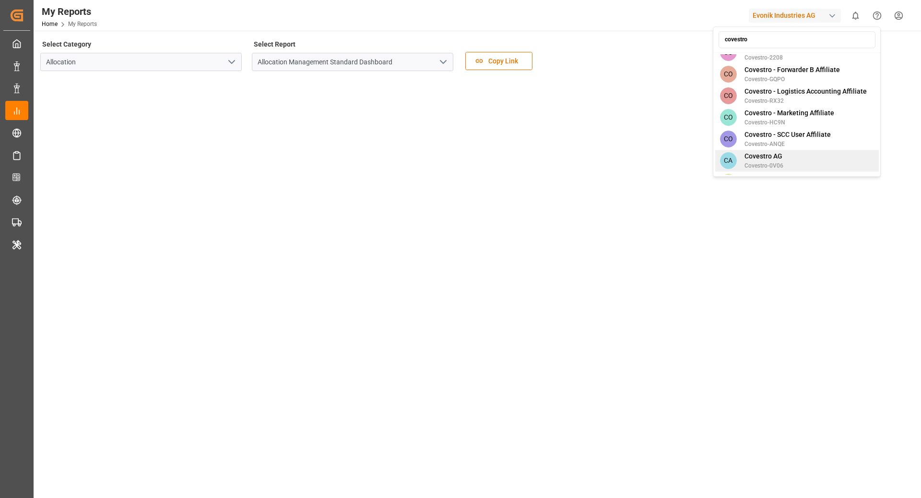
type input "covestro"
click at [789, 167] on div "CA Covestro AG Covestro-0V06" at bounding box center [797, 161] width 164 height 22
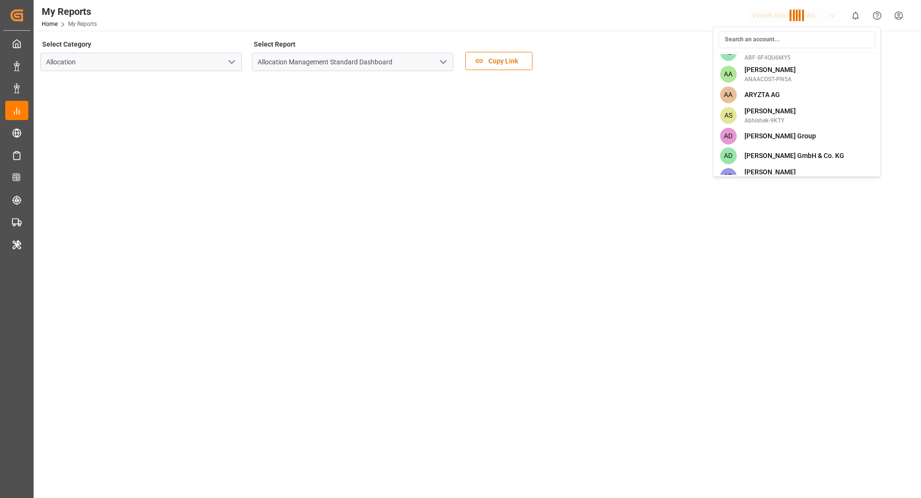
scroll to position [1470, 0]
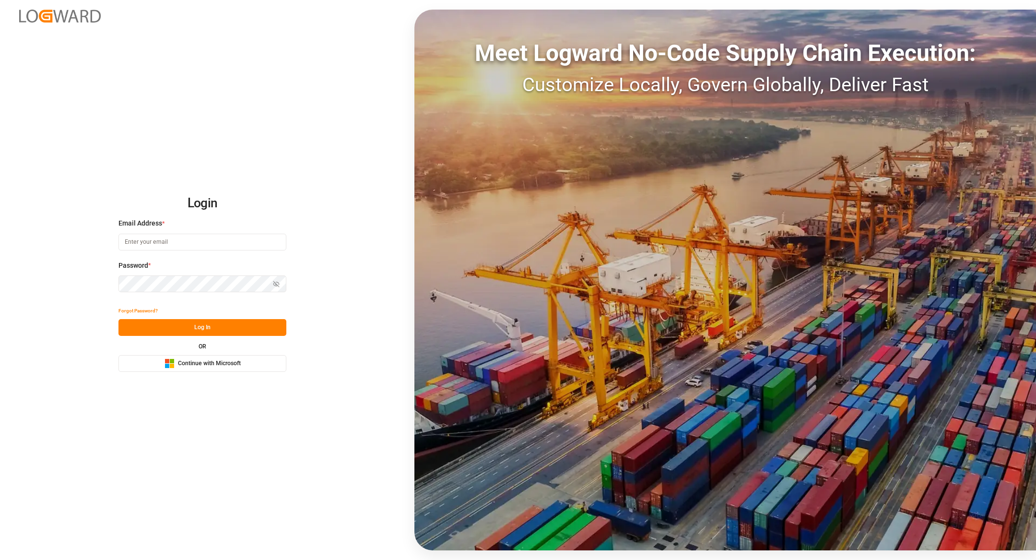
click at [205, 368] on button "Microsoft Logo Continue with Microsoft" at bounding box center [203, 363] width 168 height 17
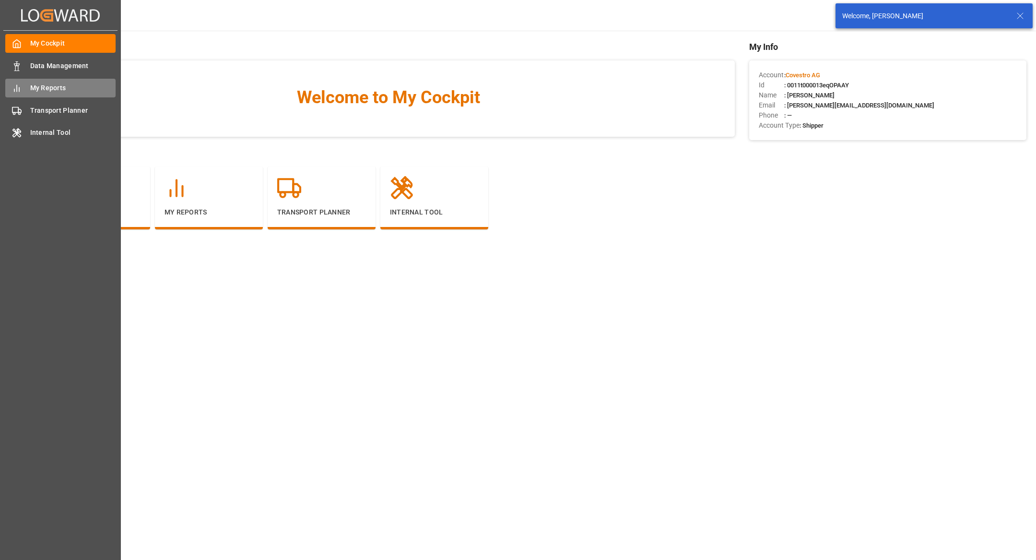
click at [57, 88] on span "My Reports" at bounding box center [73, 88] width 86 height 10
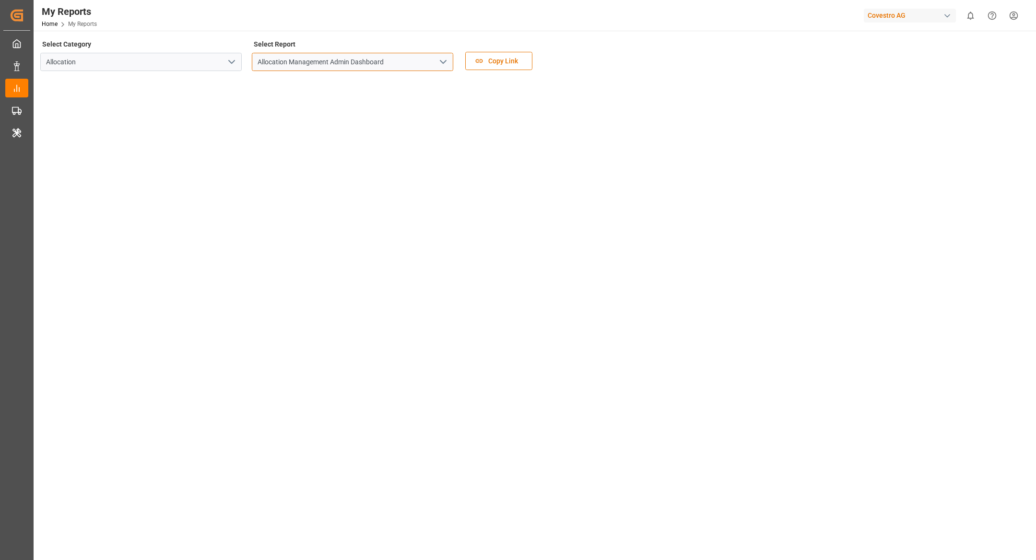
click at [425, 64] on input "Allocation Management Admin Dashboard" at bounding box center [352, 62] width 201 height 18
click at [442, 63] on polyline "open menu" at bounding box center [443, 61] width 6 height 3
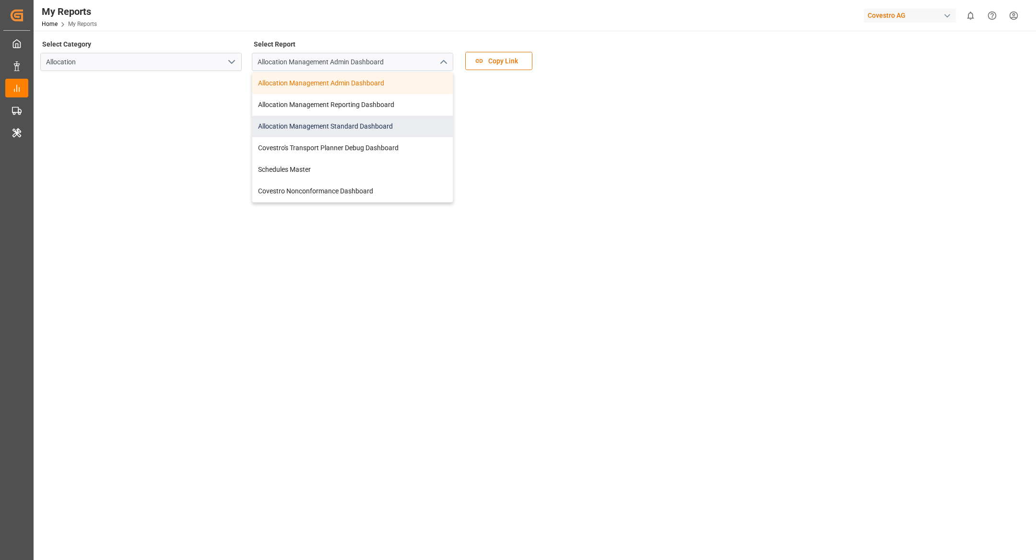
click at [394, 127] on div "Allocation Management Standard Dashboard" at bounding box center [352, 127] width 201 height 22
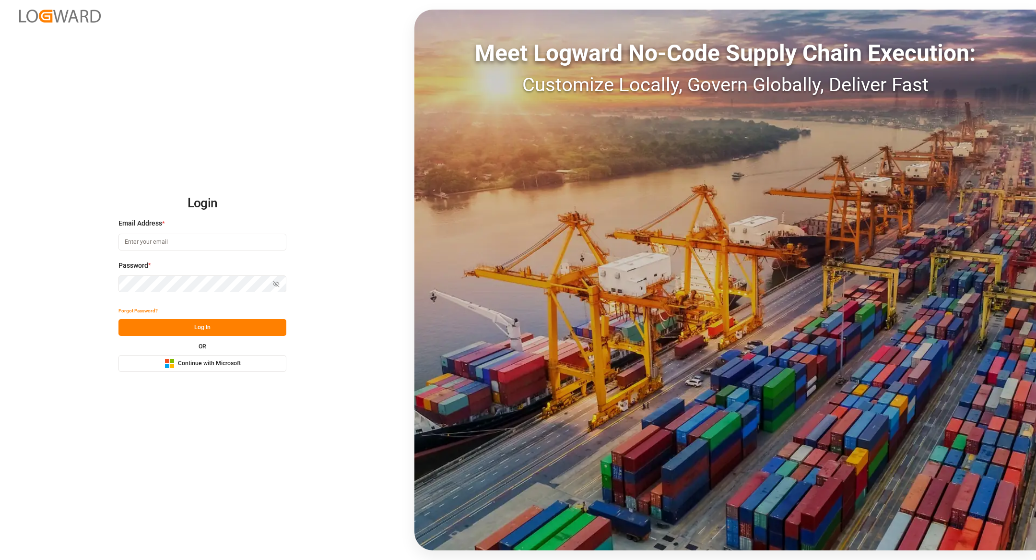
click at [151, 365] on button "Microsoft Logo Continue with Microsoft" at bounding box center [203, 363] width 168 height 17
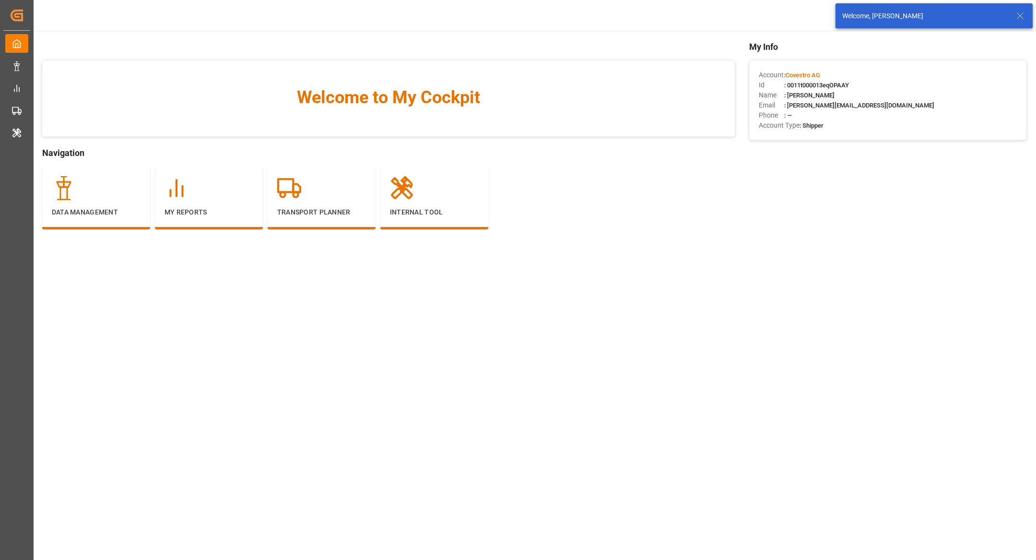
click at [1028, 18] on div "Welcome, [PERSON_NAME]" at bounding box center [934, 15] width 197 height 25
click at [1018, 18] on icon at bounding box center [1021, 16] width 12 height 12
click at [932, 10] on div "Covestro AG" at bounding box center [910, 16] width 92 height 14
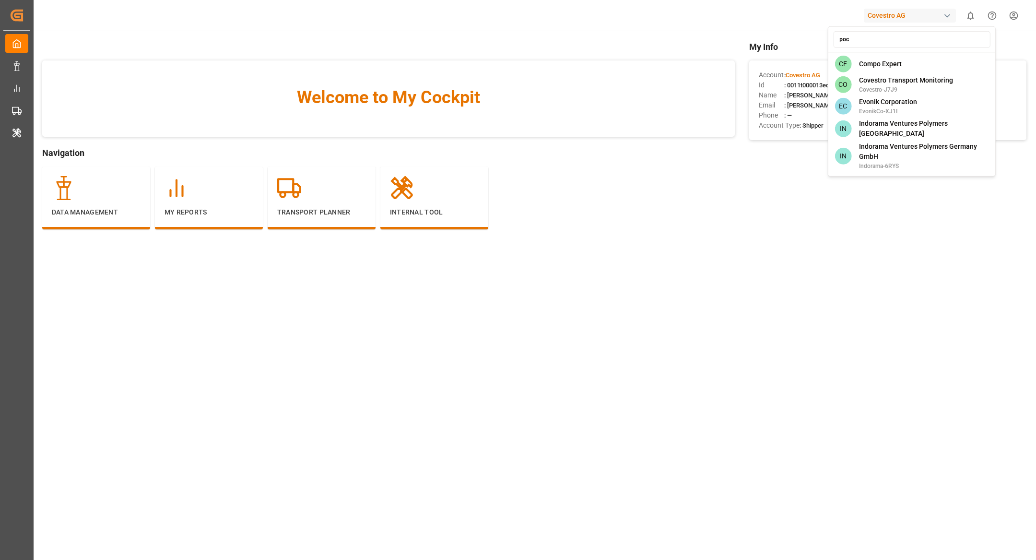
type input "[PERSON_NAME]"
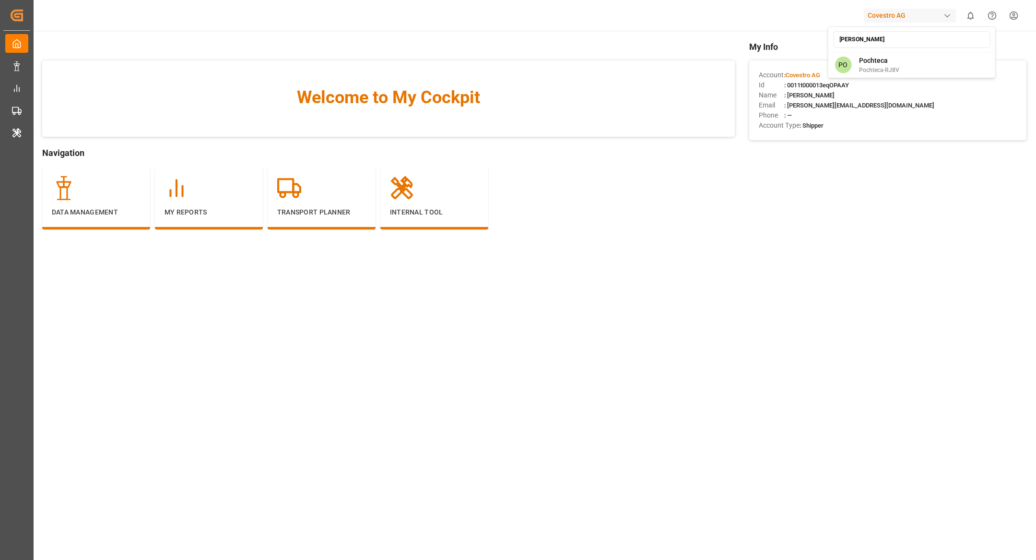
click at [873, 82] on html "Created by potrace 1.15, written by [PERSON_NAME] [DATE]-[DATE] Created by potr…" at bounding box center [518, 280] width 1036 height 560
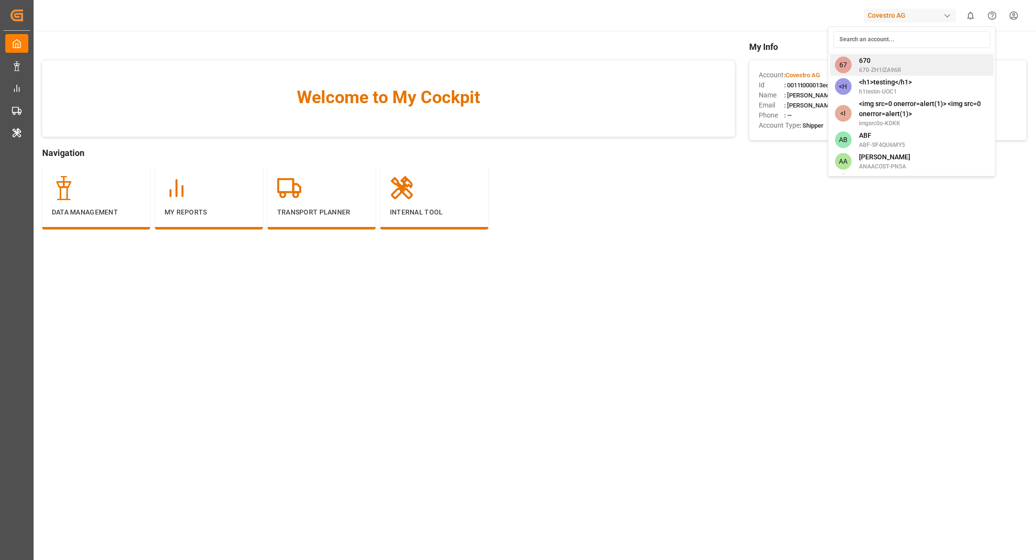
click at [887, 54] on div "My Info Account : Covestro AG Id : 0011t000013eqOPAAY Name : [PERSON_NAME] Emai…" at bounding box center [887, 149] width 277 height 218
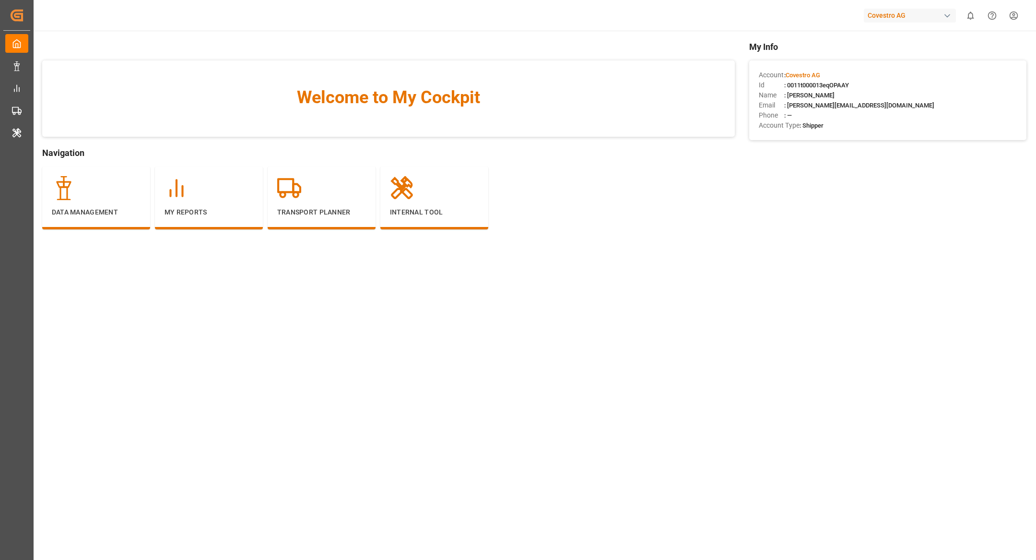
click at [943, 15] on div "button" at bounding box center [948, 16] width 10 height 10
type input "pochteca"
click at [918, 60] on div "PO Pochteca Pochteca-RJ8V" at bounding box center [912, 65] width 164 height 22
